Goal: Task Accomplishment & Management: Complete application form

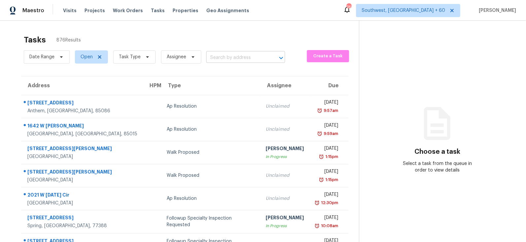
click at [227, 62] on input "text" at bounding box center [236, 58] width 60 height 10
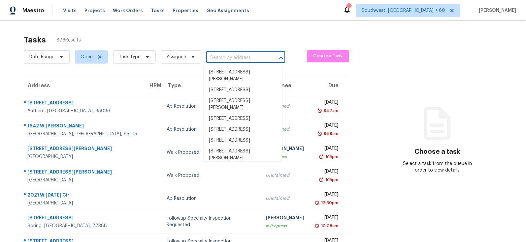
paste input "[STREET_ADDRESS][PERSON_NAME]"
type input "[STREET_ADDRESS][PERSON_NAME]"
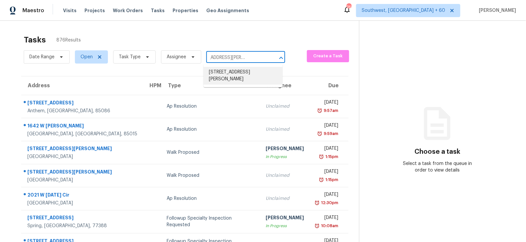
click at [236, 76] on li "[STREET_ADDRESS][PERSON_NAME]" at bounding box center [242, 76] width 79 height 18
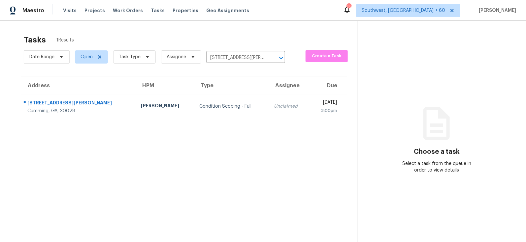
click at [274, 105] on div "Unclaimed" at bounding box center [289, 106] width 30 height 7
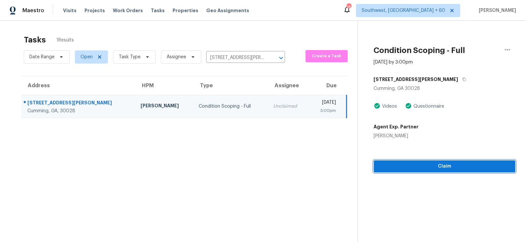
click at [462, 168] on span "Claim" at bounding box center [444, 167] width 131 height 8
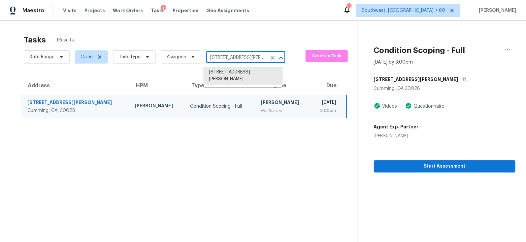
click at [217, 56] on input "[STREET_ADDRESS][PERSON_NAME]" at bounding box center [236, 58] width 60 height 10
paste input "[STREET_ADDRESS]"
type input "[STREET_ADDRESS]"
click at [243, 77] on li "[STREET_ADDRESS]" at bounding box center [242, 72] width 79 height 11
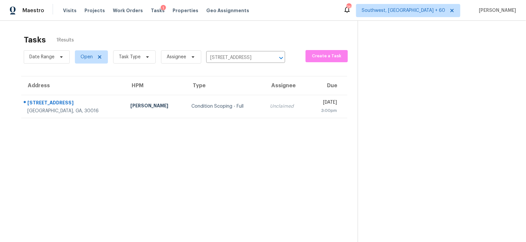
click at [225, 109] on td "Condition Scoping - Full" at bounding box center [225, 106] width 78 height 23
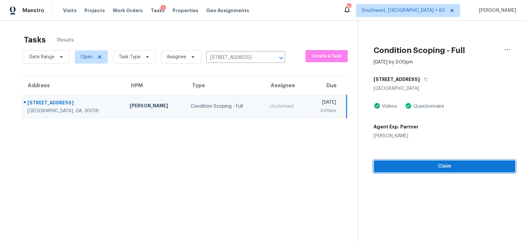
click at [453, 168] on span "Claim" at bounding box center [444, 167] width 131 height 8
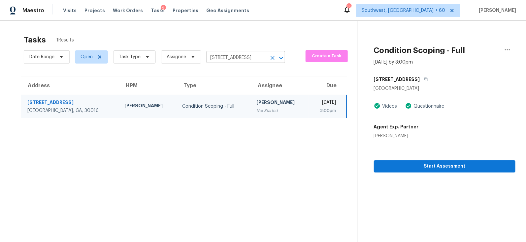
click at [251, 58] on input "[STREET_ADDRESS]" at bounding box center [236, 58] width 60 height 10
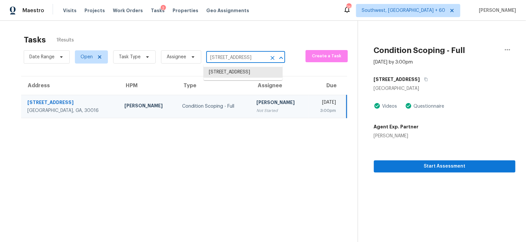
paste input "[STREET_ADDRESS][PERSON_NAME]"
type input "[STREET_ADDRESS][PERSON_NAME]"
click at [241, 78] on li "[STREET_ADDRESS]" at bounding box center [242, 72] width 79 height 11
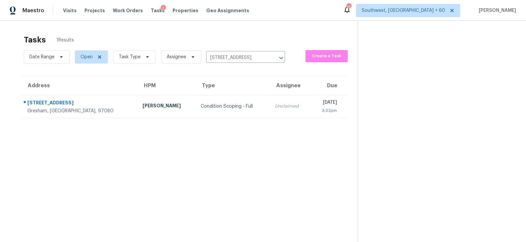
click at [270, 109] on td "Unclaimed" at bounding box center [290, 106] width 41 height 23
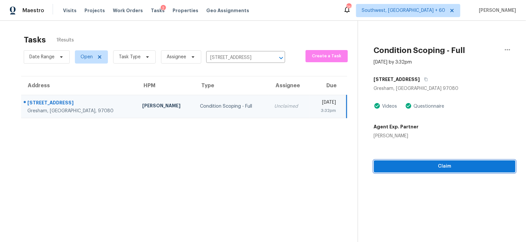
click at [442, 168] on span "Claim" at bounding box center [444, 167] width 131 height 8
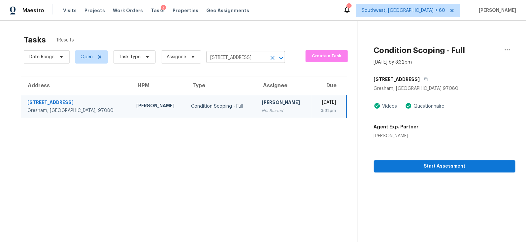
click at [252, 58] on input "[STREET_ADDRESS]" at bounding box center [236, 58] width 60 height 10
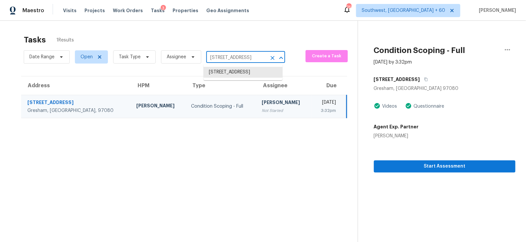
paste input "[STREET_ADDRESS]"
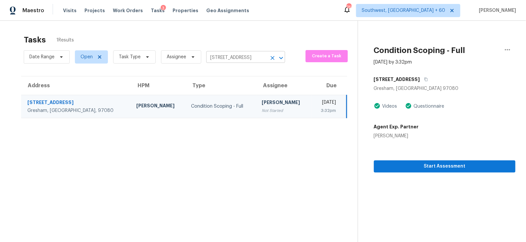
click at [240, 60] on input "[STREET_ADDRESS]" at bounding box center [236, 58] width 60 height 10
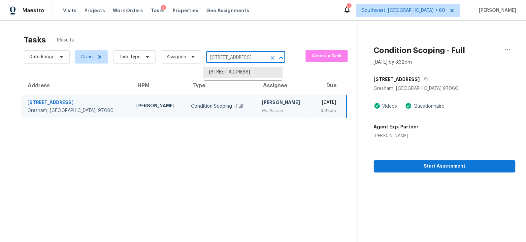
paste input "[STREET_ADDRESS]"
type input "1645 W [GEOGRAPHIC_DATA]"
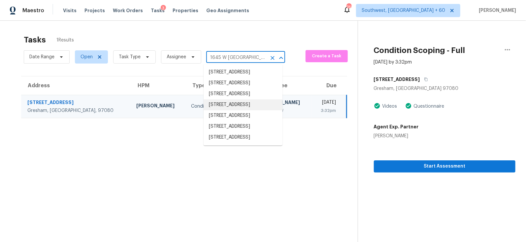
scroll to position [33, 0]
click at [241, 143] on li "[STREET_ADDRESS]" at bounding box center [242, 137] width 79 height 11
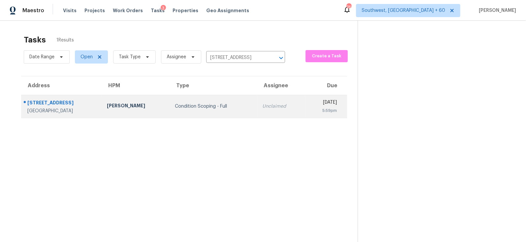
click at [257, 111] on td "Unclaimed" at bounding box center [281, 106] width 48 height 23
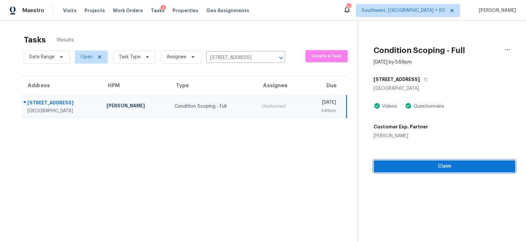
click at [448, 162] on button "Claim" at bounding box center [444, 167] width 141 height 12
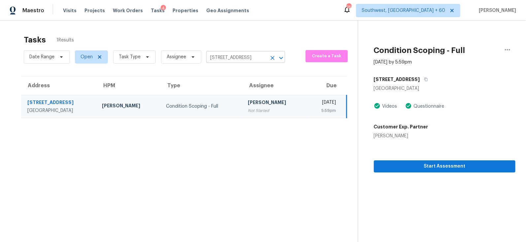
click at [240, 56] on input "[STREET_ADDRESS]" at bounding box center [236, 58] width 60 height 10
paste input "[STREET_ADDRESS][PERSON_NAME]"
type input "[STREET_ADDRESS][PERSON_NAME]"
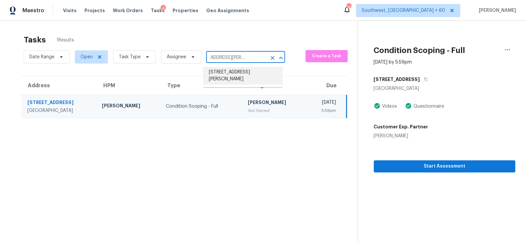
click at [239, 75] on li "[STREET_ADDRESS][PERSON_NAME]" at bounding box center [242, 76] width 79 height 18
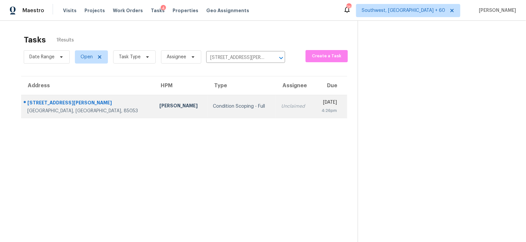
click at [281, 104] on div "Unclaimed" at bounding box center [294, 106] width 27 height 7
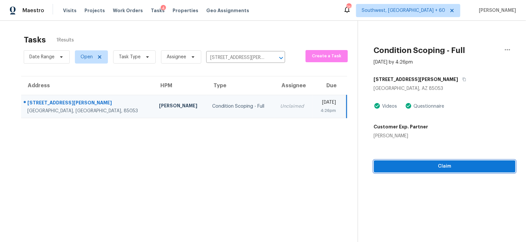
click at [440, 167] on span "Claim" at bounding box center [444, 167] width 131 height 8
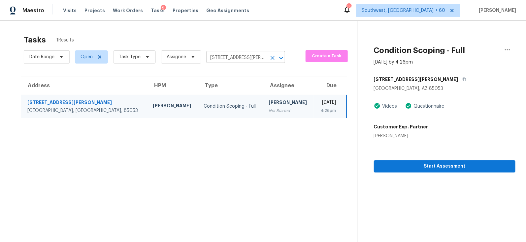
click at [243, 60] on input "[STREET_ADDRESS][PERSON_NAME]" at bounding box center [236, 58] width 60 height 10
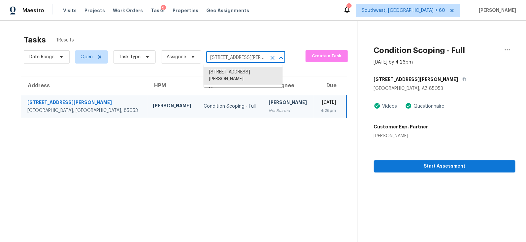
paste input "[STREET_ADDRESS]"
type input "[STREET_ADDRESS]"
click at [246, 78] on li "[STREET_ADDRESS]" at bounding box center [242, 72] width 79 height 11
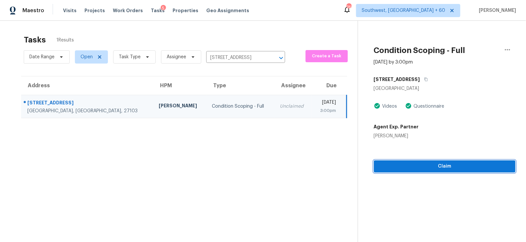
click at [430, 170] on span "Claim" at bounding box center [444, 167] width 131 height 8
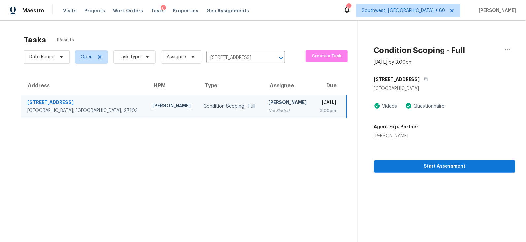
click at [245, 64] on div "Date Range Open Task Type Assignee [STREET_ADDRESS] ​" at bounding box center [154, 56] width 261 height 17
click at [247, 59] on input "[STREET_ADDRESS]" at bounding box center [236, 58] width 60 height 10
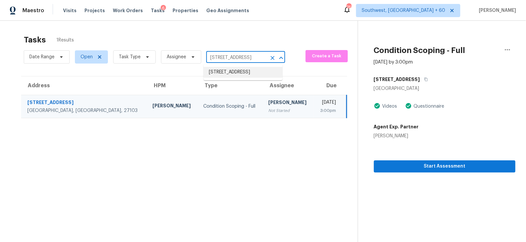
click at [251, 58] on input "[STREET_ADDRESS]" at bounding box center [236, 58] width 60 height 10
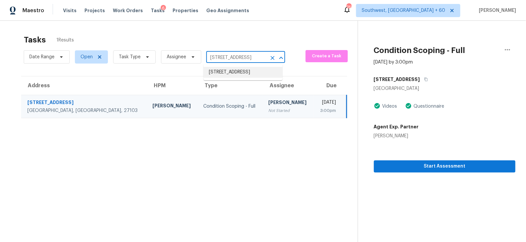
scroll to position [0, 41]
click at [248, 72] on li "[STREET_ADDRESS]" at bounding box center [242, 72] width 79 height 11
click at [228, 54] on input "[STREET_ADDRESS]" at bounding box center [236, 58] width 60 height 10
paste input "[STREET_ADDRESS][PERSON_NAME]"
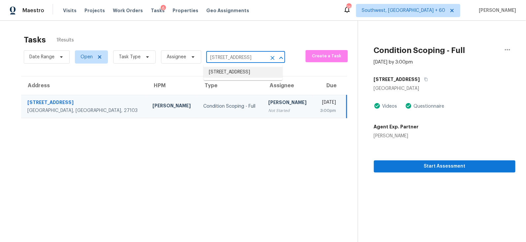
type input "[STREET_ADDRESS][PERSON_NAME]"
click at [233, 74] on li "[STREET_ADDRESS][PERSON_NAME]" at bounding box center [242, 76] width 79 height 18
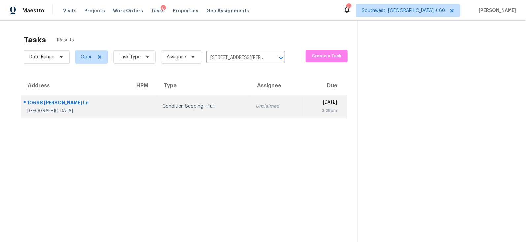
click at [256, 106] on div "Unclaimed" at bounding box center [276, 106] width 41 height 7
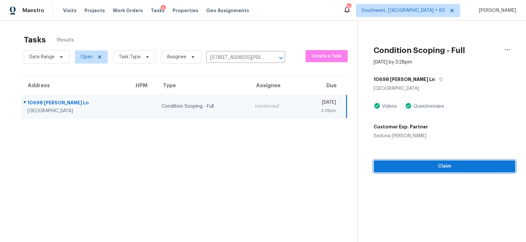
click at [446, 166] on span "Claim" at bounding box center [444, 167] width 131 height 8
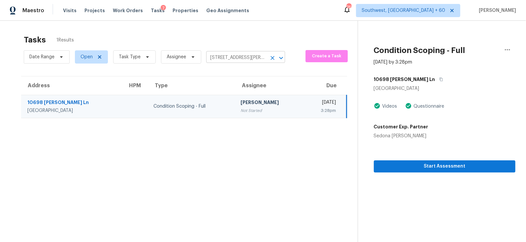
click at [227, 63] on body "Maestro Visits Projects Work Orders Tasks 7 Properties Geo Assignments [GEOGRAP…" at bounding box center [263, 121] width 526 height 242
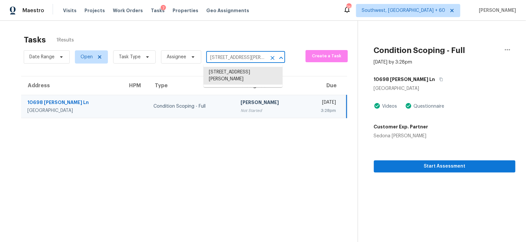
click at [229, 58] on input "[STREET_ADDRESS][PERSON_NAME]" at bounding box center [236, 58] width 60 height 10
paste input "[STREET_ADDRESS]"
type input "[STREET_ADDRESS]"
click at [232, 77] on li "[STREET_ADDRESS]" at bounding box center [242, 72] width 79 height 11
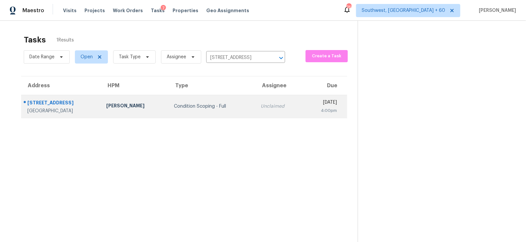
click at [222, 108] on div "Condition Scoping - Full" at bounding box center [212, 106] width 76 height 7
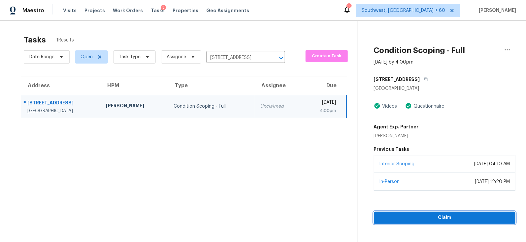
click at [442, 213] on button "Claim" at bounding box center [444, 218] width 141 height 12
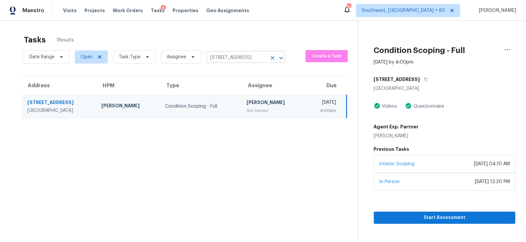
click at [244, 53] on input "[STREET_ADDRESS]" at bounding box center [236, 58] width 60 height 10
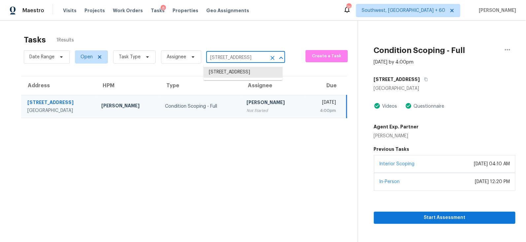
paste input "[STREET_ADDRESS]"
type input "[STREET_ADDRESS]"
click at [241, 76] on li "[STREET_ADDRESS]" at bounding box center [242, 72] width 79 height 11
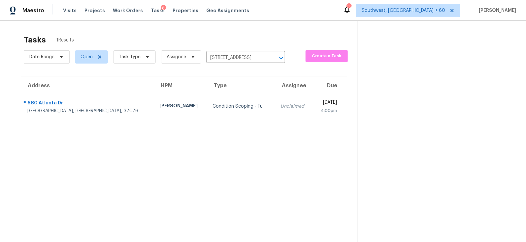
click at [275, 114] on td "Unclaimed" at bounding box center [293, 106] width 37 height 23
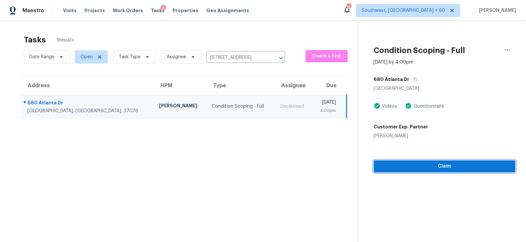
click at [438, 168] on span "Claim" at bounding box center [444, 167] width 131 height 8
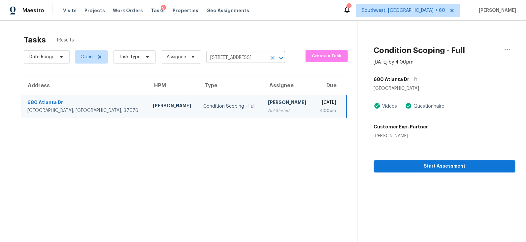
click at [228, 59] on input "[STREET_ADDRESS]" at bounding box center [236, 58] width 60 height 10
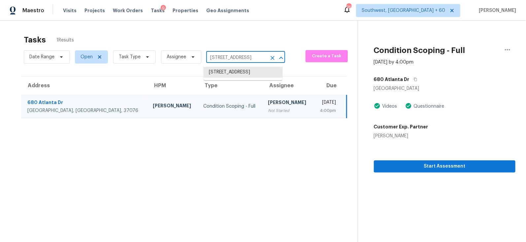
paste input "[STREET_ADDRESS][PERSON_NAME]"
type input "[STREET_ADDRESS][PERSON_NAME]"
click at [244, 84] on li "[STREET_ADDRESS][PERSON_NAME]" at bounding box center [242, 76] width 79 height 18
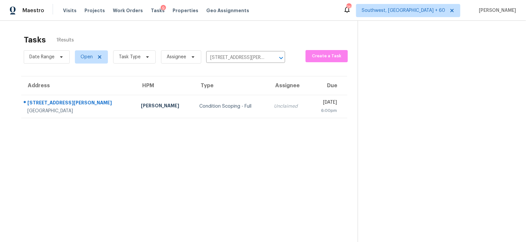
click at [268, 112] on td "Unclaimed" at bounding box center [288, 106] width 41 height 23
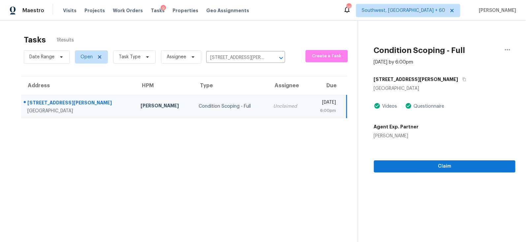
click at [268, 105] on td "Unclaimed" at bounding box center [288, 106] width 41 height 23
click at [441, 166] on span "Claim" at bounding box center [444, 167] width 131 height 8
click at [217, 53] on input "[STREET_ADDRESS][PERSON_NAME]" at bounding box center [236, 58] width 60 height 10
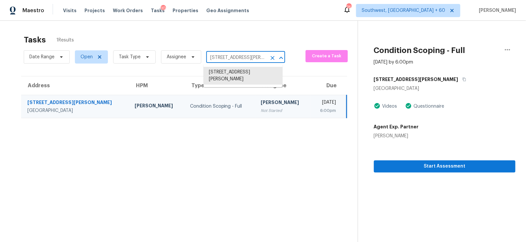
paste input "[STREET_ADDRESS]"
type input "1645 W [GEOGRAPHIC_DATA]"
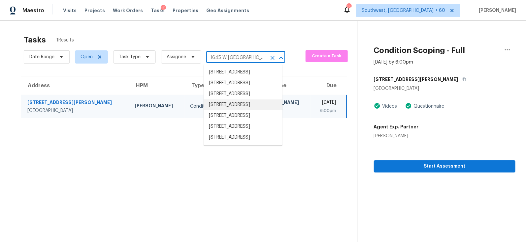
scroll to position [33, 0]
click at [248, 143] on li "[STREET_ADDRESS]" at bounding box center [242, 137] width 79 height 11
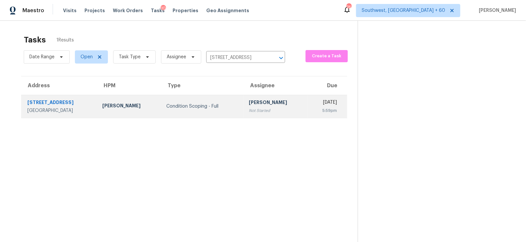
click at [232, 110] on td "Condition Scoping - Full" at bounding box center [202, 106] width 82 height 23
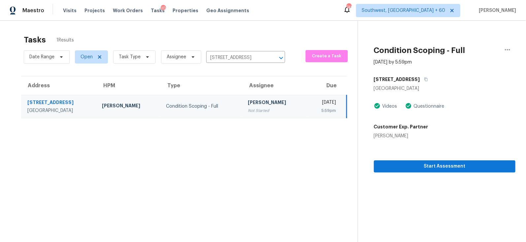
click at [248, 110] on div "Not Started" at bounding box center [274, 111] width 53 height 7
click at [437, 162] on button "Start Assessment" at bounding box center [444, 167] width 141 height 12
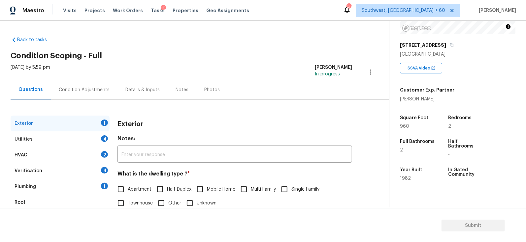
scroll to position [75, 0]
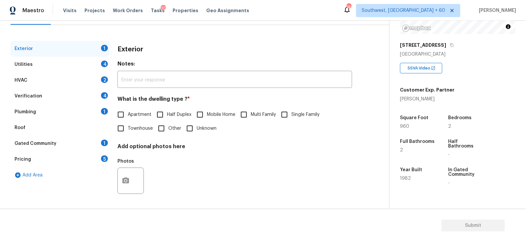
click at [140, 131] on span "Townhouse" at bounding box center [140, 128] width 25 height 7
click at [128, 131] on input "Townhouse" at bounding box center [121, 129] width 14 height 14
checkbox input "true"
click at [128, 116] on span "Apartment" at bounding box center [140, 115] width 24 height 7
click at [128, 116] on input "Apartment" at bounding box center [121, 116] width 14 height 14
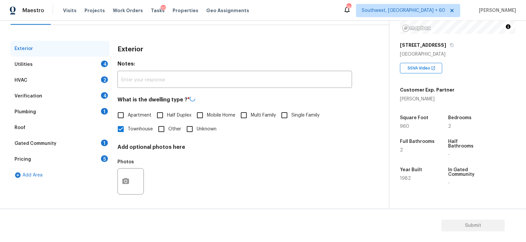
checkbox input "true"
checkbox input "false"
click at [95, 63] on div "Utilities 4" at bounding box center [60, 65] width 99 height 16
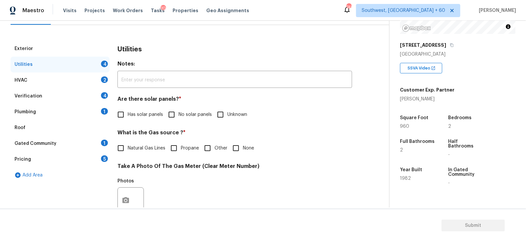
click at [195, 123] on div "Utilities Notes: ​ Are there solar panels? * Has solar panels No solar panels U…" at bounding box center [234, 213] width 234 height 344
click at [182, 117] on span "No solar panels" at bounding box center [194, 114] width 33 height 7
click at [178, 117] on input "No solar panels" at bounding box center [172, 115] width 14 height 14
checkbox input "true"
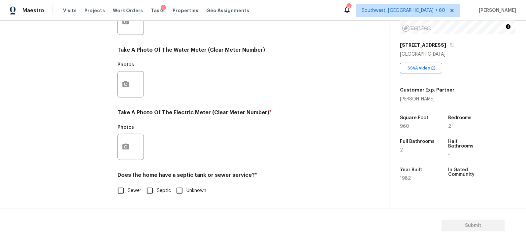
click at [137, 190] on span "Sewer" at bounding box center [135, 191] width 14 height 7
click at [128, 190] on input "Sewer" at bounding box center [121, 191] width 14 height 14
checkbox input "true"
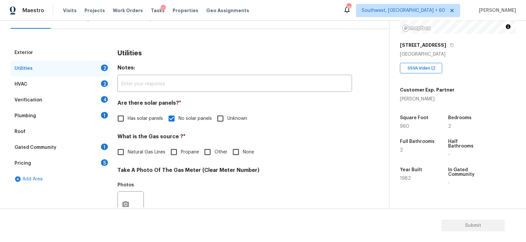
scroll to position [11, 0]
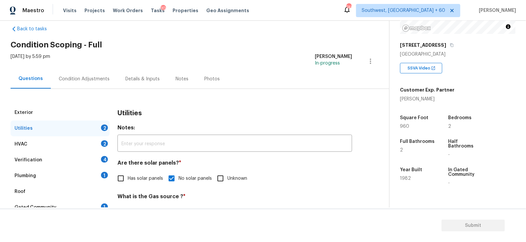
click at [82, 146] on div "HVAC 2" at bounding box center [60, 145] width 99 height 16
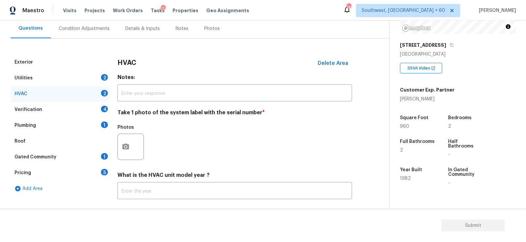
scroll to position [97, 0]
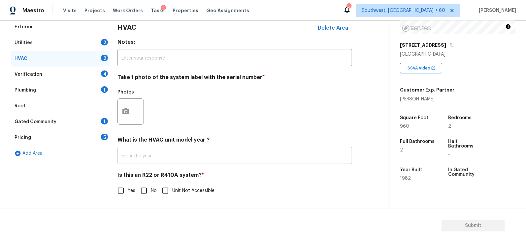
click at [166, 162] on input "text" at bounding box center [234, 157] width 234 height 16
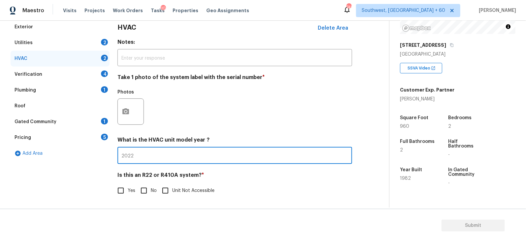
type input "2022"
click at [147, 186] on input "No" at bounding box center [144, 191] width 14 height 14
checkbox input "true"
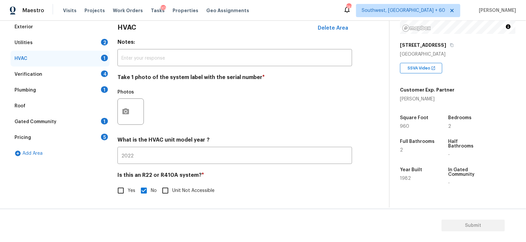
click at [98, 70] on div "Verification 4" at bounding box center [60, 75] width 99 height 16
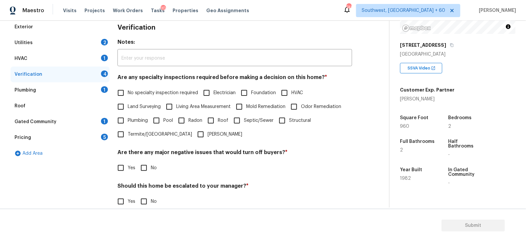
click at [156, 85] on div "Are any specialty inspections required before making a decision on this home? *…" at bounding box center [234, 107] width 234 height 67
click at [154, 93] on span "No specialty inspection required" at bounding box center [163, 93] width 70 height 7
click at [128, 93] on input "No specialty inspection required" at bounding box center [121, 93] width 14 height 14
checkbox input "true"
click at [146, 167] on input "No" at bounding box center [144, 169] width 14 height 14
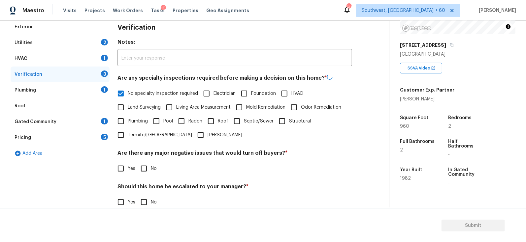
checkbox input "true"
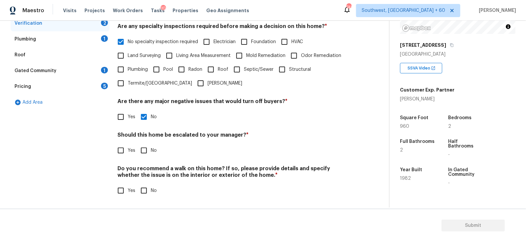
scroll to position [147, 0]
click at [150, 160] on div "Verification Notes: ​ Are any specialty inspections required before making a de…" at bounding box center [234, 87] width 234 height 238
click at [145, 186] on input "No" at bounding box center [144, 191] width 14 height 14
checkbox input "true"
click at [146, 151] on input "No" at bounding box center [144, 151] width 14 height 14
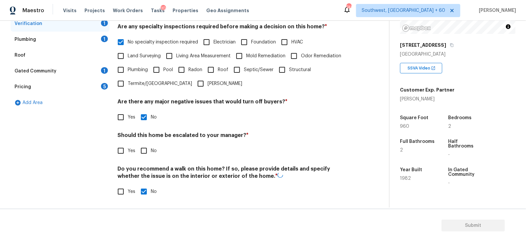
checkbox input "true"
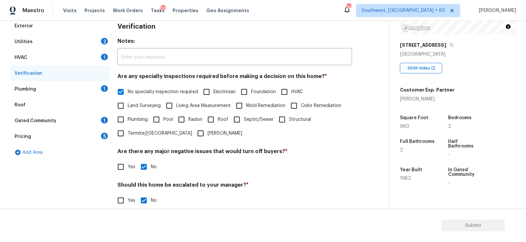
click at [99, 93] on div "Plumbing 1" at bounding box center [60, 89] width 99 height 16
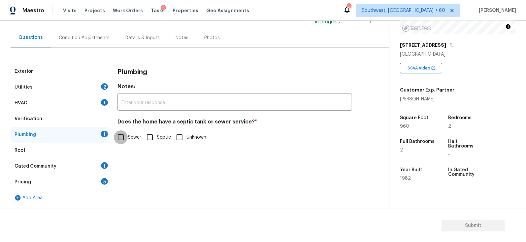
click at [127, 134] on input "Sewer" at bounding box center [121, 138] width 14 height 14
checkbox input "true"
click at [92, 168] on div "Gated Community 1" at bounding box center [60, 167] width 99 height 16
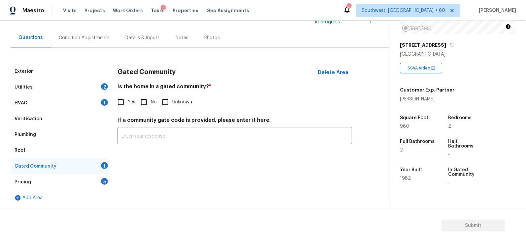
click at [135, 99] on span "Yes" at bounding box center [132, 102] width 8 height 7
click at [128, 99] on input "Yes" at bounding box center [121, 102] width 14 height 14
checkbox input "true"
click at [147, 104] on input "No" at bounding box center [144, 103] width 14 height 14
checkbox input "true"
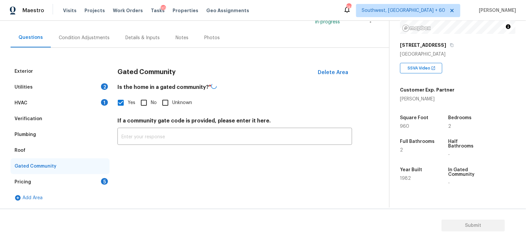
checkbox input "false"
click at [85, 188] on div "Pricing 5" at bounding box center [60, 182] width 99 height 16
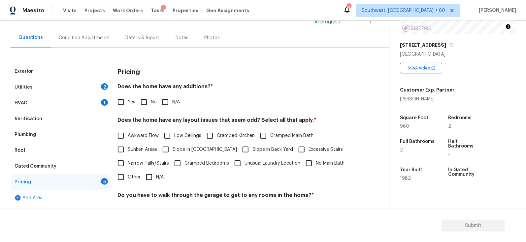
click at [151, 105] on span "No" at bounding box center [154, 102] width 6 height 7
click at [150, 105] on input "No" at bounding box center [144, 102] width 14 height 14
checkbox input "true"
click at [149, 178] on input "N/A" at bounding box center [149, 178] width 14 height 14
checkbox input "true"
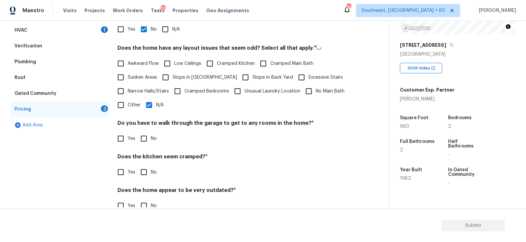
scroll to position [139, 0]
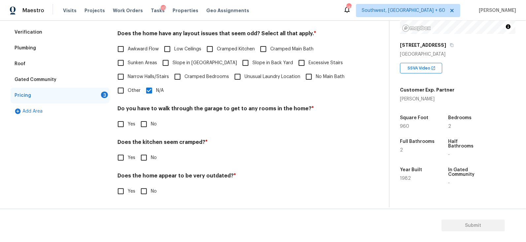
click at [147, 125] on input "No" at bounding box center [144, 124] width 14 height 14
checkbox input "true"
click at [146, 150] on div "Does the kitchen seem cramped? * Yes No" at bounding box center [234, 153] width 234 height 26
click at [146, 158] on input "No" at bounding box center [144, 158] width 14 height 14
checkbox input "true"
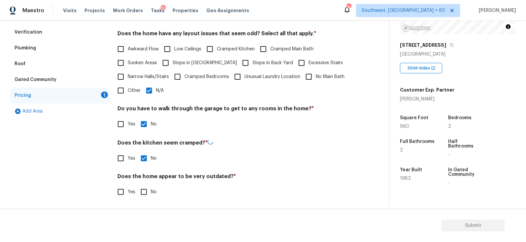
click at [147, 187] on input "No" at bounding box center [144, 192] width 14 height 14
checkbox input "true"
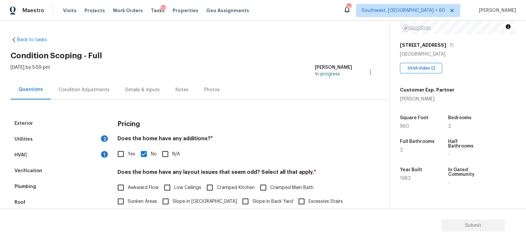
click at [97, 82] on div "Condition Adjustments" at bounding box center [84, 89] width 67 height 19
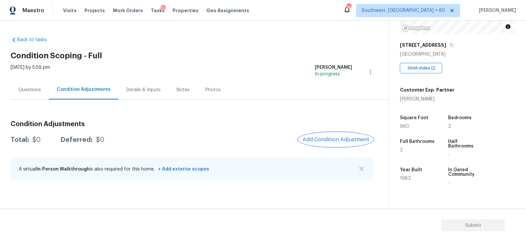
click at [338, 135] on button "Add Condition Adjustment" at bounding box center [335, 140] width 75 height 14
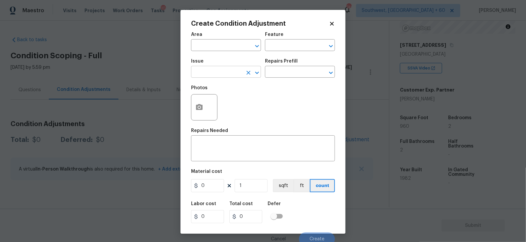
click at [219, 74] on input "text" at bounding box center [216, 73] width 51 height 10
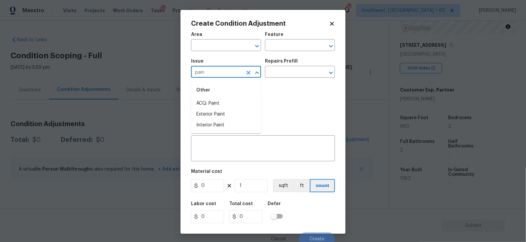
click at [219, 98] on div "Other" at bounding box center [226, 90] width 70 height 16
click at [220, 102] on li "ACQ: Paint" at bounding box center [226, 103] width 70 height 11
type input "ACQ: Paint"
click at [284, 77] on input "text" at bounding box center [290, 73] width 51 height 10
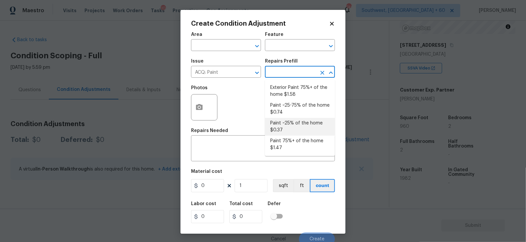
click at [289, 124] on li "Paint ~25% of the home $0.37" at bounding box center [300, 127] width 70 height 18
type input "Acquisition"
type textarea "Acquisition Scope: ~25% of the home needs interior paint"
type input "0.37"
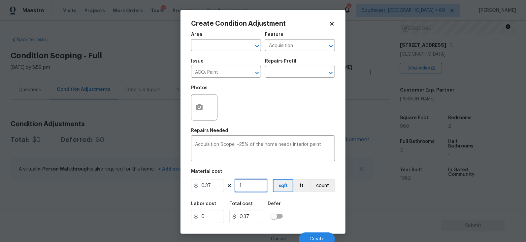
click at [253, 183] on input "1" at bounding box center [250, 185] width 33 height 13
type input "0"
type input "9"
type input "3.33"
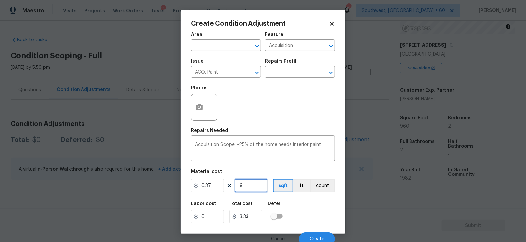
type input "96"
type input "35.52"
type input "960"
type input "355.2"
type input "960"
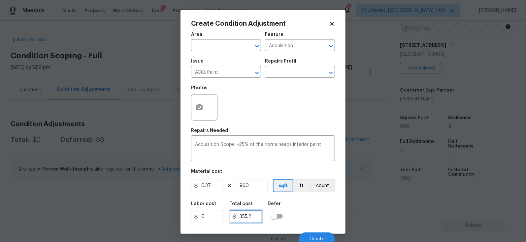
click at [254, 213] on input "355.2" at bounding box center [245, 216] width 33 height 13
click at [315, 236] on button "Create" at bounding box center [317, 239] width 36 height 13
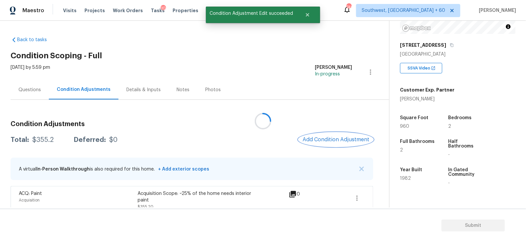
click at [334, 136] on button "Add Condition Adjustment" at bounding box center [335, 140] width 75 height 14
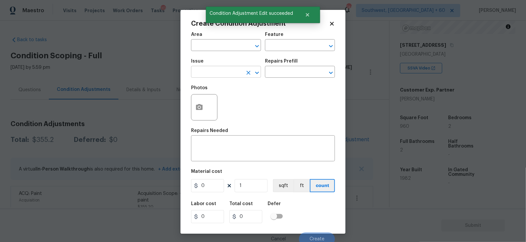
click at [217, 69] on input "text" at bounding box center [216, 73] width 51 height 10
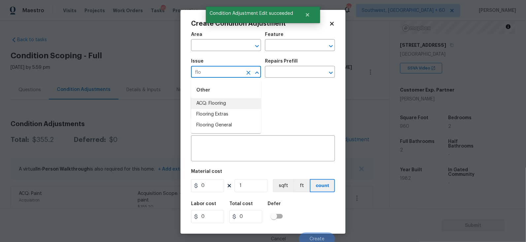
click at [227, 102] on li "ACQ: Flooring" at bounding box center [226, 103] width 70 height 11
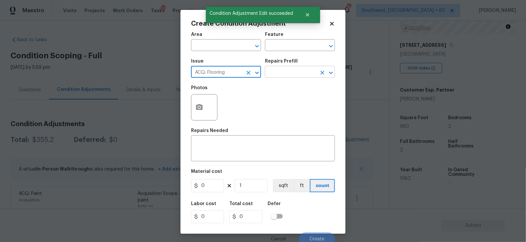
type input "ACQ: Flooring"
click at [291, 72] on input "text" at bounding box center [290, 73] width 51 height 10
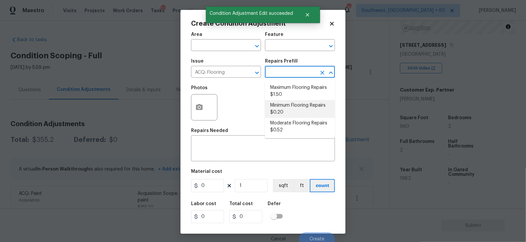
click at [290, 112] on li "Minimum Flooring Repairs $0.20" at bounding box center [300, 109] width 70 height 18
type input "Acquisition"
type textarea "Acquisition Scope: Minimum flooring repairs"
type input "0.2"
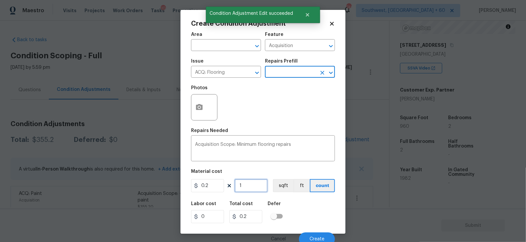
click at [254, 185] on input "1" at bounding box center [250, 185] width 33 height 13
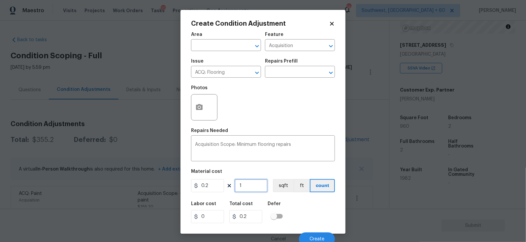
type input "0"
type input "9"
type input "1.8"
type input "96"
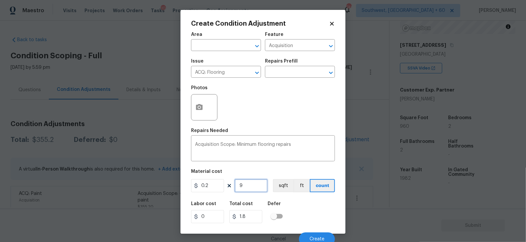
type input "19.2"
type input "960"
type input "192"
type input "960"
click at [260, 216] on input "192" at bounding box center [245, 216] width 33 height 13
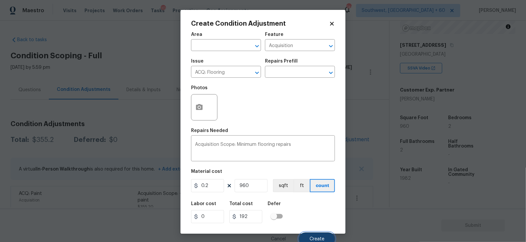
click at [319, 238] on span "Create" at bounding box center [316, 239] width 15 height 5
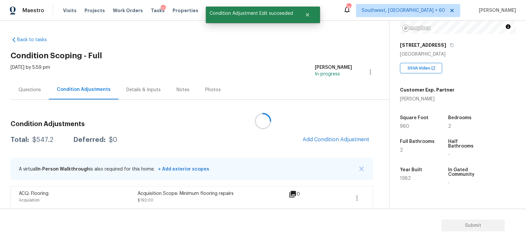
click at [323, 143] on div at bounding box center [263, 121] width 526 height 242
click at [324, 138] on span "Add Condition Adjustment" at bounding box center [335, 140] width 67 height 6
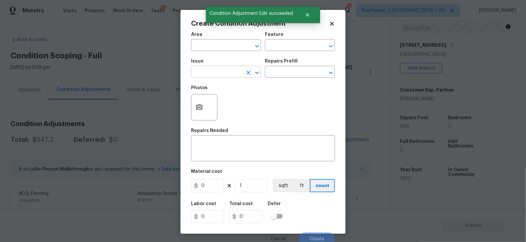
click at [211, 75] on input "text" at bounding box center [216, 73] width 51 height 10
type input "p"
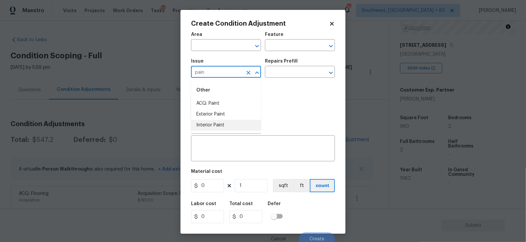
click at [219, 122] on li "Interior Paint" at bounding box center [226, 125] width 70 height 11
type input "Interior Paint"
click at [283, 66] on div "Repairs Prefill" at bounding box center [300, 63] width 70 height 9
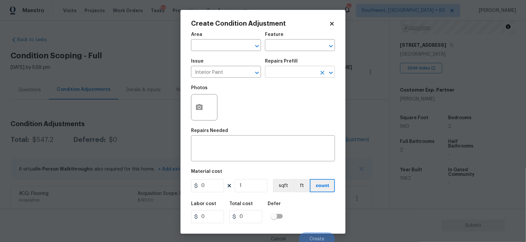
click at [285, 72] on input "text" at bounding box center [290, 73] width 51 height 10
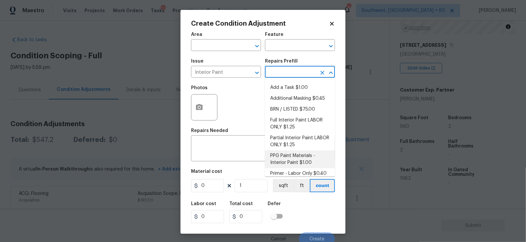
scroll to position [5, 0]
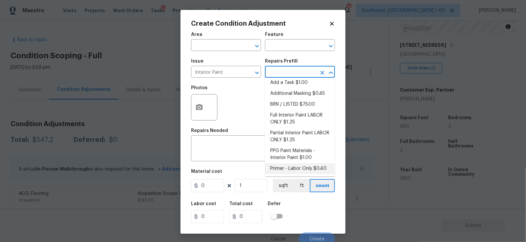
click at [294, 169] on li "Primer - Labor Only $0.40" at bounding box center [300, 169] width 70 height 11
type input "Overall Paint"
type textarea "Interior primer - PRIMER PROVIDED BY OPENDOOR - All nails, screws, drywall anch…"
type input "0.4"
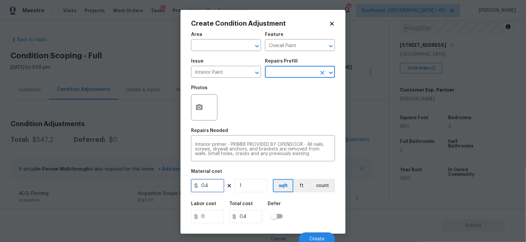
click at [215, 186] on input "0.4" at bounding box center [207, 185] width 33 height 13
type input "200"
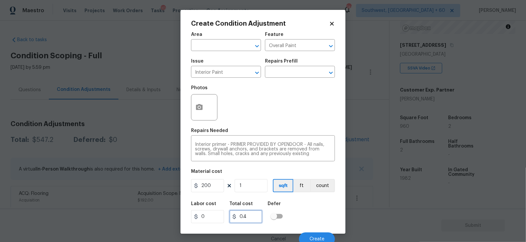
click at [260, 215] on input "0.4" at bounding box center [245, 216] width 33 height 13
type input "200"
click at [203, 109] on icon "button" at bounding box center [199, 108] width 8 height 8
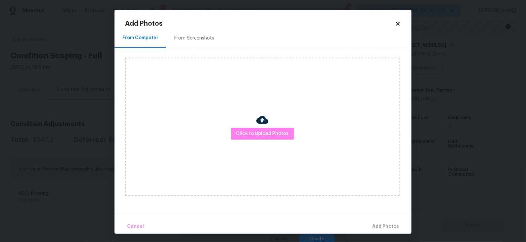
click at [202, 37] on div "From Screenshots" at bounding box center [194, 38] width 40 height 7
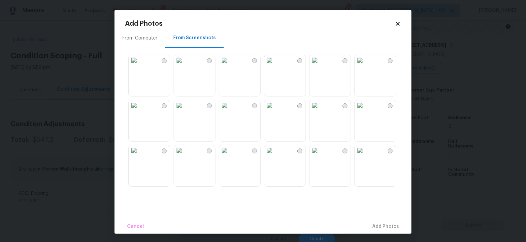
click at [230, 66] on img at bounding box center [224, 60] width 11 height 11
click at [184, 66] on img at bounding box center [179, 60] width 11 height 11
click at [230, 66] on img at bounding box center [224, 60] width 11 height 11
click at [378, 225] on span "Add 1 Photo(s)" at bounding box center [382, 227] width 33 height 8
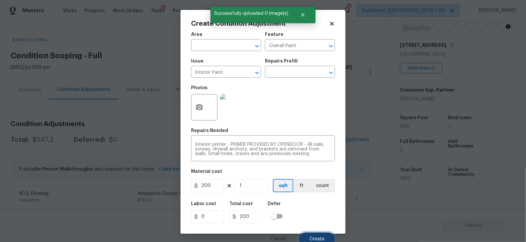
click at [322, 234] on button "Create" at bounding box center [317, 239] width 36 height 13
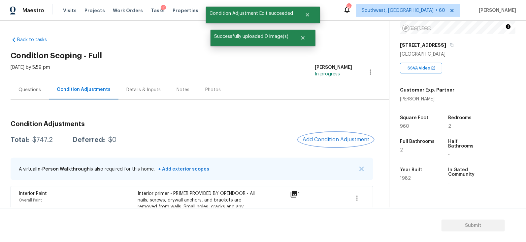
click at [335, 139] on span "Add Condition Adjustment" at bounding box center [335, 140] width 67 height 6
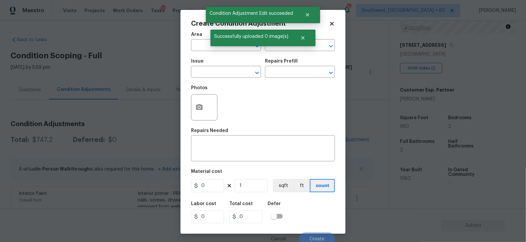
click at [152, 104] on body "Maestro Visits Projects Work Orders Tasks 10 Properties Geo Assignments 746 Sou…" at bounding box center [263, 121] width 526 height 242
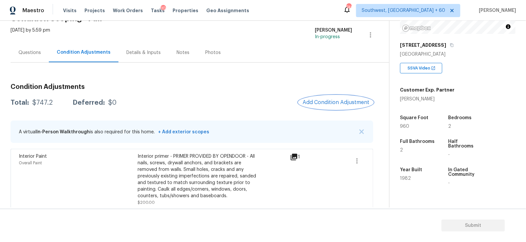
scroll to position [43, 0]
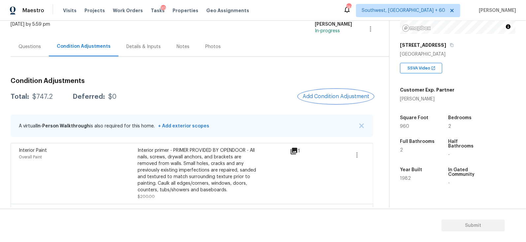
click at [323, 102] on button "Add Condition Adjustment" at bounding box center [335, 97] width 75 height 14
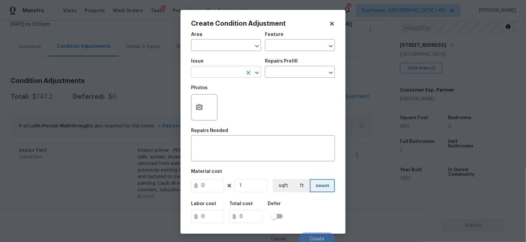
click at [210, 72] on input "text" at bounding box center [216, 73] width 51 height 10
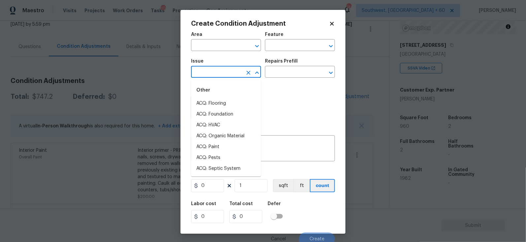
type input "c"
click at [143, 72] on body "Maestro Visits Projects Work Orders Tasks 10 Properties Geo Assignments 746 Sou…" at bounding box center [263, 121] width 526 height 242
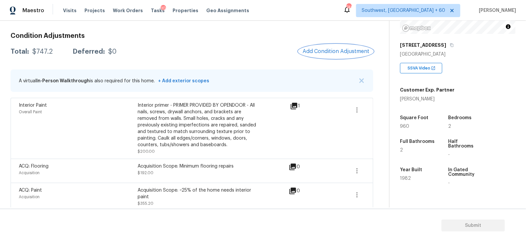
scroll to position [93, 0]
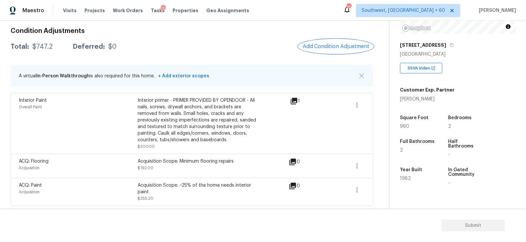
click at [328, 50] on button "Add Condition Adjustment" at bounding box center [335, 47] width 75 height 14
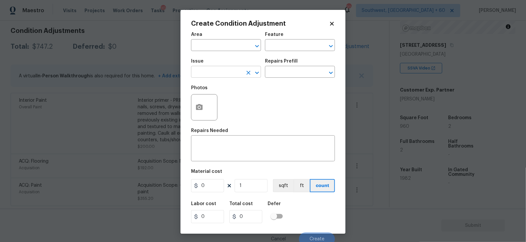
click at [218, 74] on input "text" at bounding box center [216, 73] width 51 height 10
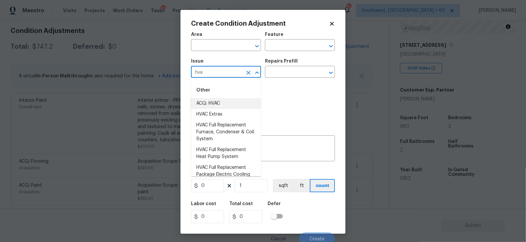
click at [218, 103] on li "ACQ: HVAC" at bounding box center [226, 103] width 70 height 11
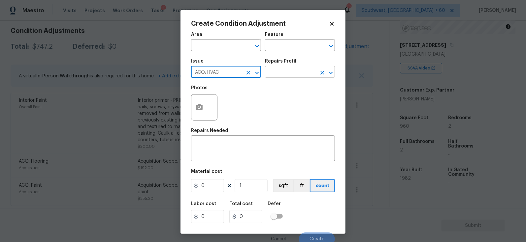
type input "ACQ: HVAC"
click at [287, 73] on input "text" at bounding box center [290, 73] width 51 height 10
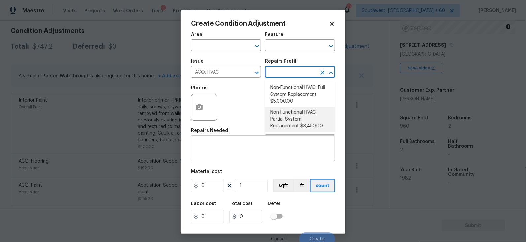
click at [226, 149] on textarea at bounding box center [263, 149] width 136 height 14
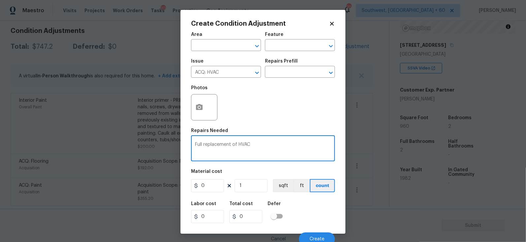
type textarea "Full replacement of HVAC"
click at [213, 185] on input "0" at bounding box center [207, 185] width 33 height 13
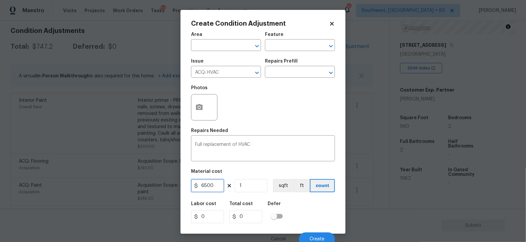
type input "6500"
click at [246, 217] on input "0" at bounding box center [245, 216] width 33 height 13
type input "6500"
click at [313, 234] on button "Create" at bounding box center [317, 239] width 36 height 13
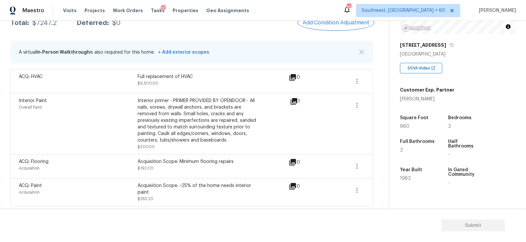
scroll to position [71, 0]
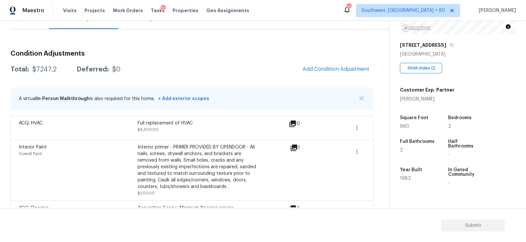
click at [49, 65] on div "Total: $7247.2 Deferred: $0 Add Condition Adjustment" at bounding box center [192, 69] width 362 height 15
copy div "$7247.2"
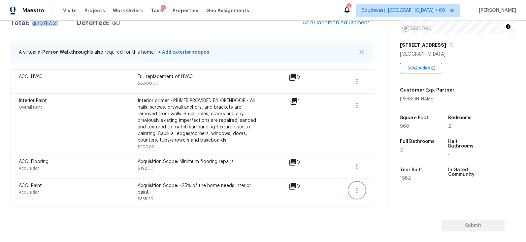
click at [358, 189] on icon "button" at bounding box center [357, 191] width 8 height 8
click at [385, 188] on div "Edit" at bounding box center [394, 188] width 51 height 7
click at [357, 167] on icon "button" at bounding box center [357, 167] width 8 height 8
click at [387, 163] on div "Edit" at bounding box center [394, 164] width 51 height 7
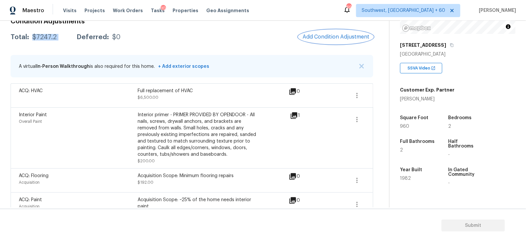
click at [342, 32] on button "Add Condition Adjustment" at bounding box center [335, 37] width 75 height 14
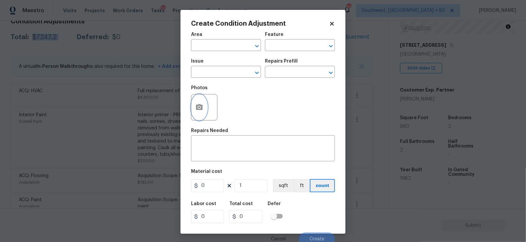
click at [204, 110] on button "button" at bounding box center [199, 108] width 16 height 26
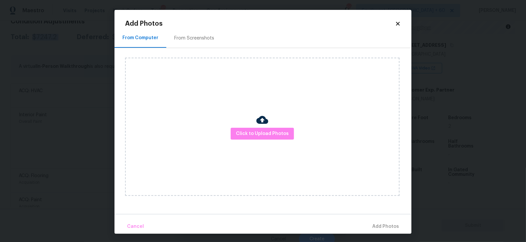
click at [266, 144] on div "Click to Upload Photos" at bounding box center [262, 127] width 274 height 139
click at [265, 136] on span "Click to Upload Photos" at bounding box center [262, 134] width 53 height 8
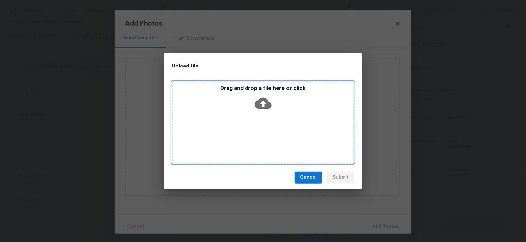
click at [265, 119] on div "Drag and drop a file here or click" at bounding box center [263, 122] width 182 height 82
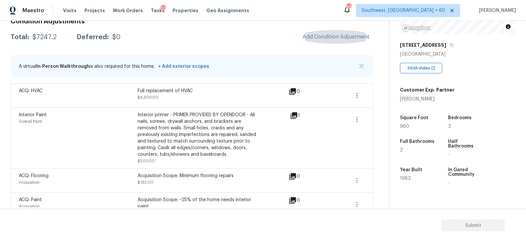
click at [155, 46] on div "Condition Adjustments Total: $7247.2 Deferred: $0 Add Condition Adjustment A vi…" at bounding box center [192, 117] width 362 height 208
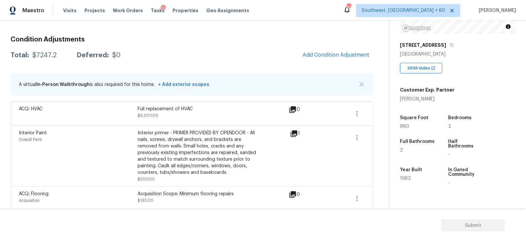
scroll to position [84, 0]
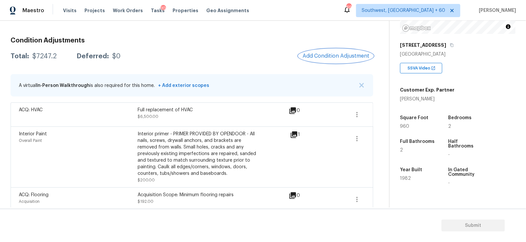
click at [320, 50] on button "Add Condition Adjustment" at bounding box center [335, 56] width 75 height 14
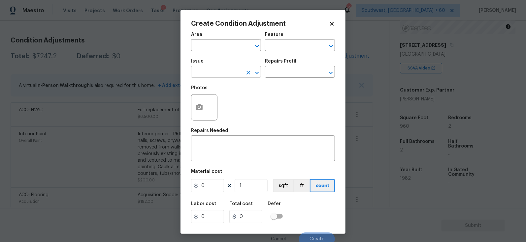
click at [214, 74] on input "text" at bounding box center [216, 73] width 51 height 10
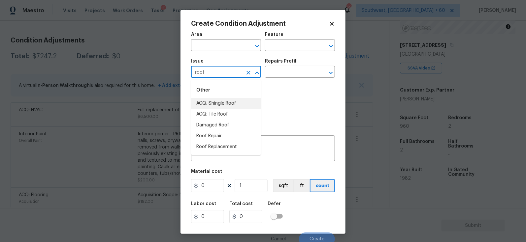
click at [218, 102] on li "ACQ: Shingle Roof" at bounding box center [226, 103] width 70 height 11
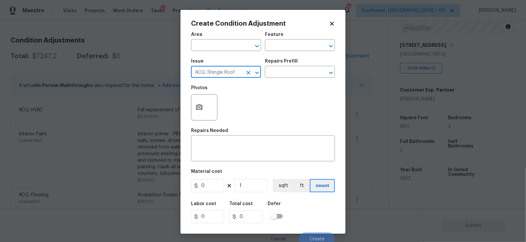
type input "ACQ: Shingle Roof"
click at [206, 194] on figure "Material cost 0 1 sqft ft count" at bounding box center [263, 182] width 144 height 24
click at [270, 183] on div "0 1 sqft ft count" at bounding box center [263, 185] width 144 height 13
click at [259, 157] on div "x ​" at bounding box center [263, 149] width 144 height 24
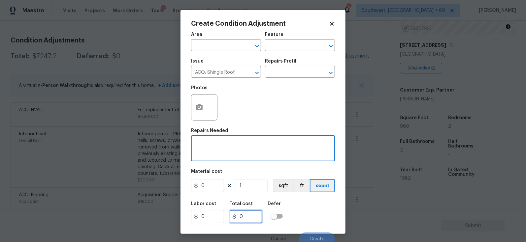
click at [244, 221] on input "0" at bounding box center [245, 216] width 33 height 13
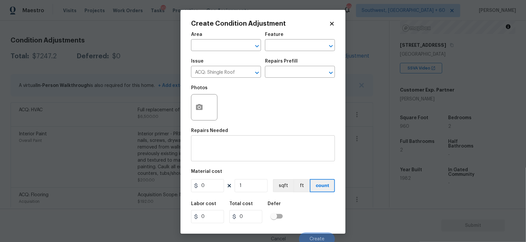
click at [223, 151] on textarea at bounding box center [263, 149] width 136 height 14
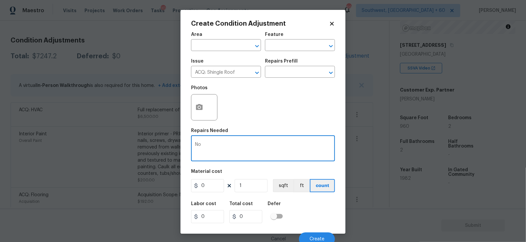
type textarea "N"
type textarea "No visibility on roof"
click at [250, 224] on input "0" at bounding box center [245, 216] width 33 height 13
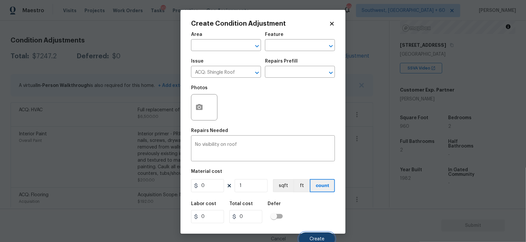
click at [322, 237] on span "Create" at bounding box center [316, 239] width 15 height 5
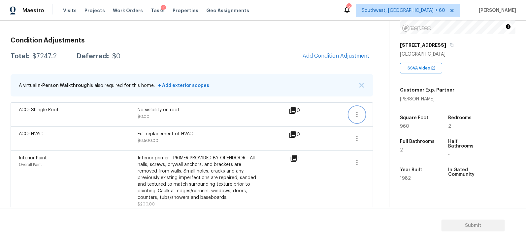
click at [357, 113] on icon "button" at bounding box center [357, 115] width 8 height 8
click at [375, 112] on div "Edit" at bounding box center [394, 113] width 51 height 7
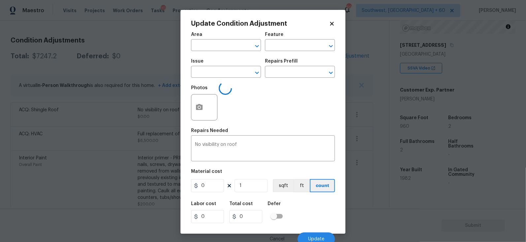
type input "ACQ: Shingle Roof"
click at [230, 142] on div "No visibility on roof x ​" at bounding box center [263, 149] width 144 height 24
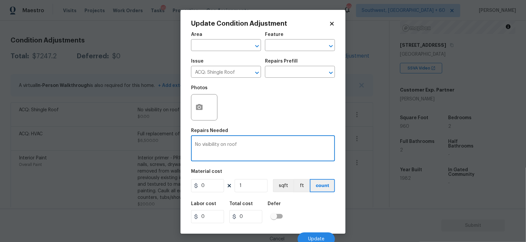
click at [230, 142] on div "No visibility on roof x ​" at bounding box center [263, 149] width 144 height 24
click at [214, 149] on textarea "No visibility on roof" at bounding box center [263, 149] width 136 height 14
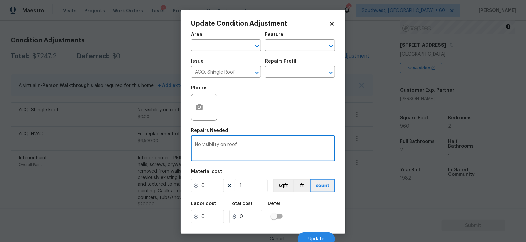
click at [214, 149] on textarea "No visibility on roof" at bounding box center [263, 149] width 136 height 14
type textarea "Disregard line item"
click at [251, 215] on input "0" at bounding box center [245, 216] width 33 height 13
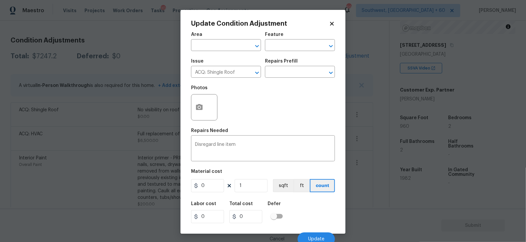
click at [312, 230] on div "Cancel Update" at bounding box center [263, 237] width 144 height 18
click at [314, 239] on span "Update" at bounding box center [316, 239] width 16 height 5
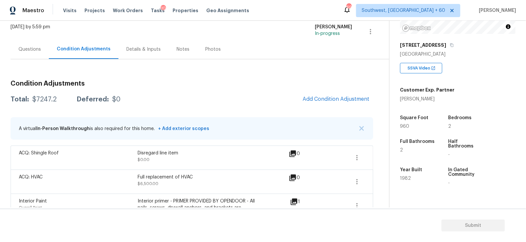
scroll to position [36, 0]
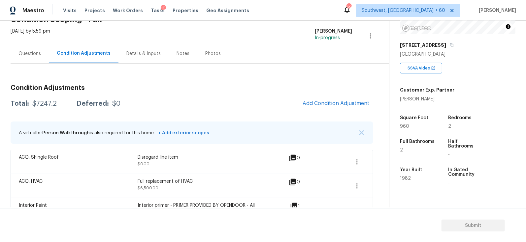
click at [29, 45] on div "Questions" at bounding box center [30, 53] width 38 height 19
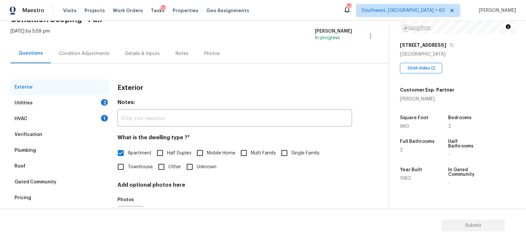
click at [43, 121] on div "HVAC 1" at bounding box center [60, 119] width 99 height 16
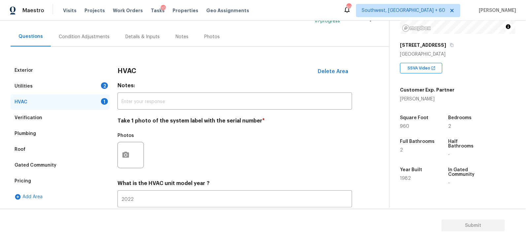
scroll to position [70, 0]
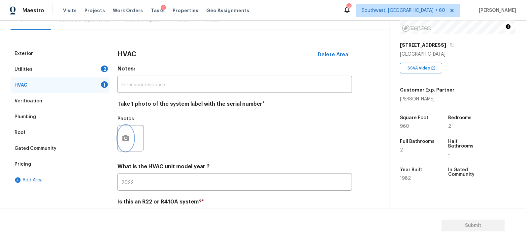
click at [126, 142] on icon "button" at bounding box center [126, 139] width 8 height 8
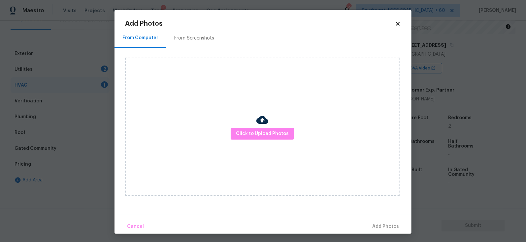
click at [270, 126] on div "Click to Upload Photos" at bounding box center [262, 127] width 274 height 139
click at [269, 130] on span "Click to Upload Photos" at bounding box center [262, 134] width 53 height 8
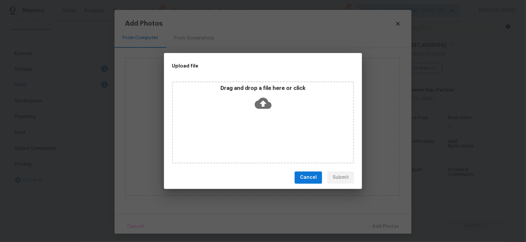
click at [262, 105] on icon at bounding box center [263, 103] width 17 height 17
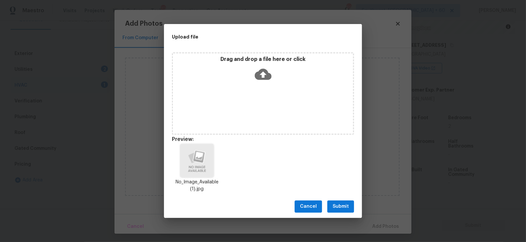
click at [343, 203] on span "Submit" at bounding box center [340, 207] width 16 height 8
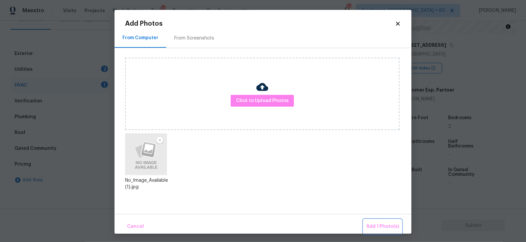
click at [373, 221] on button "Add 1 Photo(s)" at bounding box center [382, 227] width 38 height 14
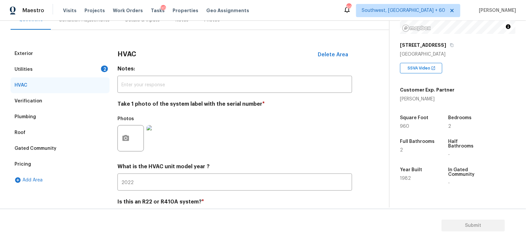
click at [88, 68] on div "Utilities 2" at bounding box center [60, 70] width 99 height 16
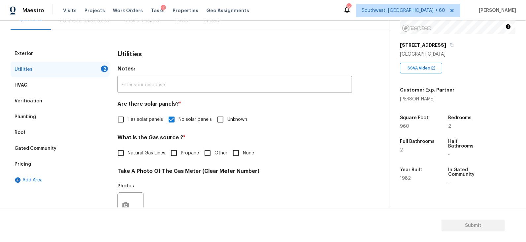
click at [239, 155] on input "None" at bounding box center [236, 153] width 14 height 14
checkbox input "true"
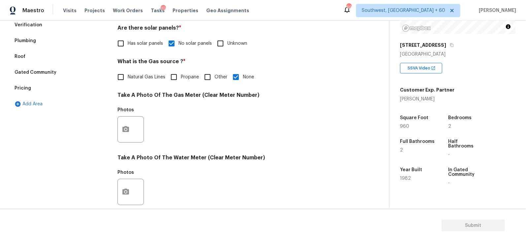
scroll to position [152, 0]
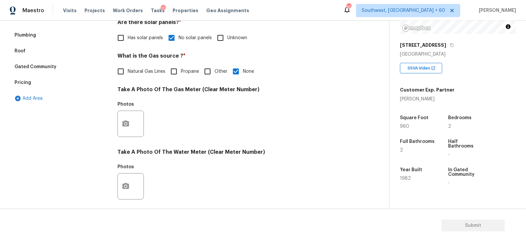
click at [135, 123] on div at bounding box center [130, 124] width 26 height 26
click at [128, 124] on icon "button" at bounding box center [125, 124] width 7 height 6
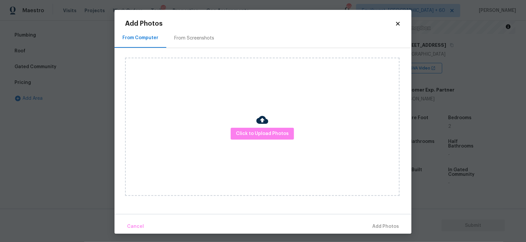
click at [267, 142] on div "Click to Upload Photos" at bounding box center [262, 127] width 274 height 139
click at [267, 135] on span "Click to Upload Photos" at bounding box center [262, 134] width 53 height 8
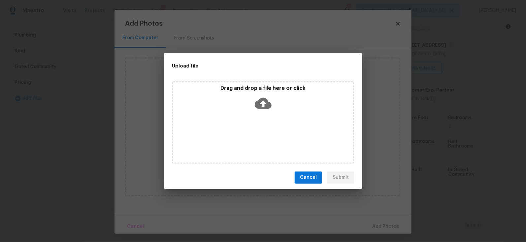
click at [267, 115] on div "Drag and drop a file here or click" at bounding box center [263, 122] width 182 height 82
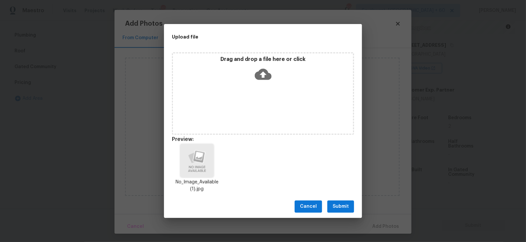
click at [343, 204] on span "Submit" at bounding box center [340, 207] width 16 height 8
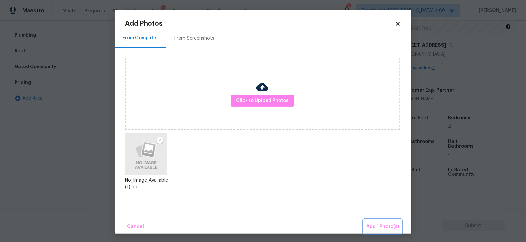
click at [381, 225] on span "Add 1 Photo(s)" at bounding box center [382, 227] width 33 height 8
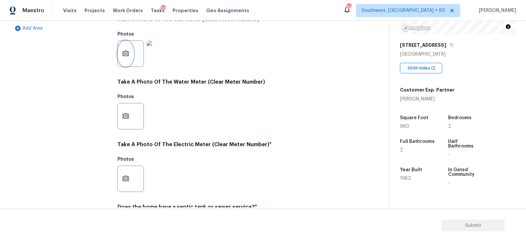
scroll to position [254, 0]
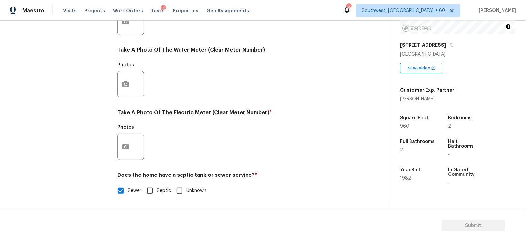
click at [135, 155] on div at bounding box center [130, 147] width 26 height 26
click at [128, 151] on button "button" at bounding box center [126, 147] width 16 height 26
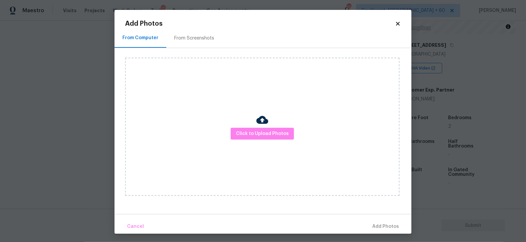
click at [259, 127] on div at bounding box center [262, 121] width 12 height 14
click at [261, 132] on span "Click to Upload Photos" at bounding box center [262, 134] width 53 height 8
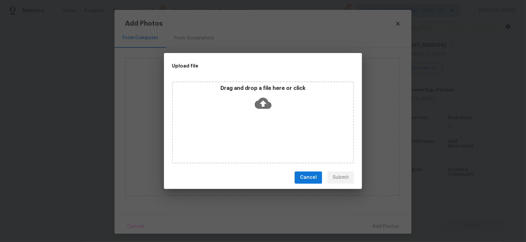
click at [260, 107] on icon at bounding box center [263, 103] width 17 height 11
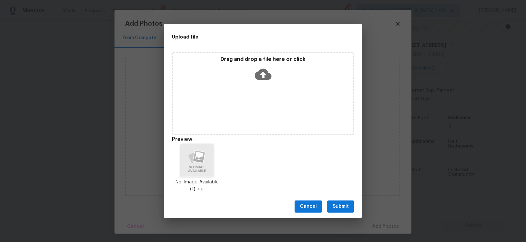
click at [346, 205] on span "Submit" at bounding box center [340, 207] width 16 height 8
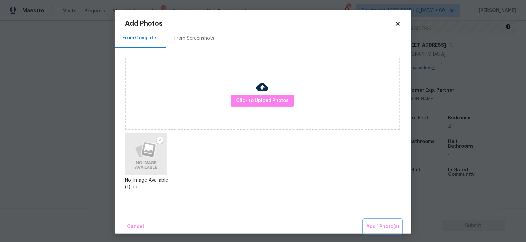
click at [375, 228] on span "Add 1 Photo(s)" at bounding box center [382, 227] width 33 height 8
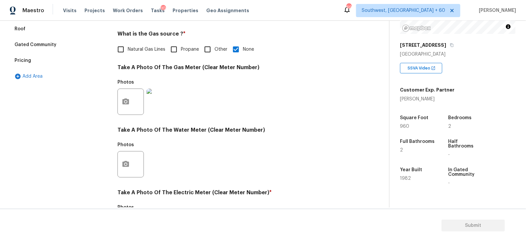
scroll to position [0, 0]
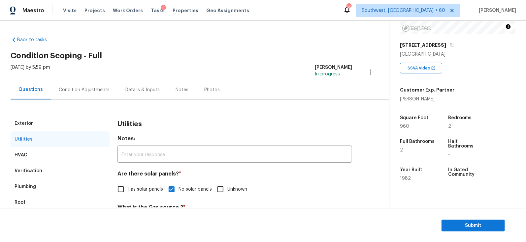
click at [90, 89] on div "Condition Adjustments" at bounding box center [84, 90] width 51 height 7
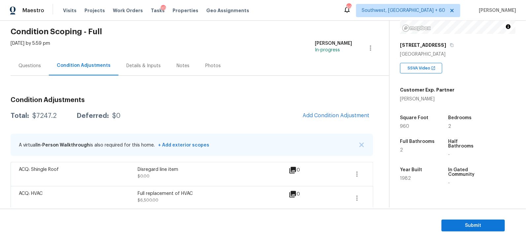
scroll to position [27, 0]
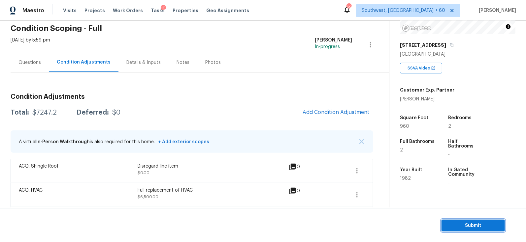
click at [461, 220] on button "Submit" at bounding box center [472, 226] width 63 height 12
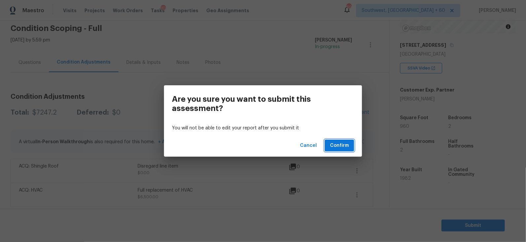
click at [340, 148] on span "Confirm" at bounding box center [339, 146] width 19 height 8
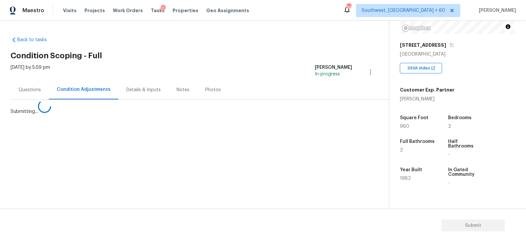
scroll to position [0, 0]
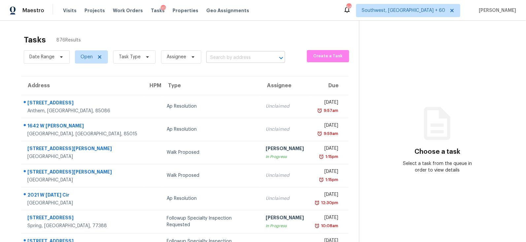
click at [243, 61] on input "text" at bounding box center [236, 58] width 60 height 10
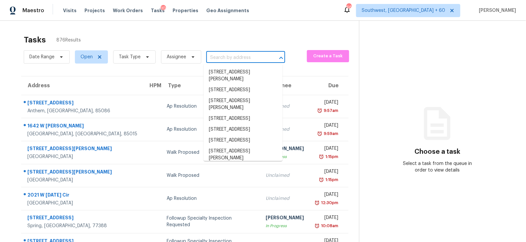
paste input "[STREET_ADDRESS][PERSON_NAME]"
type input "[STREET_ADDRESS][PERSON_NAME]"
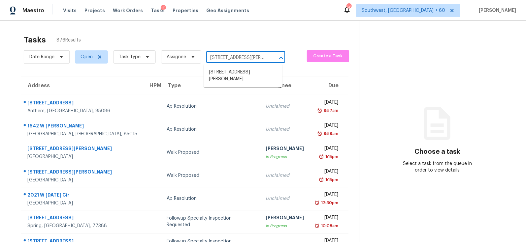
scroll to position [0, 25]
click at [243, 79] on li "[STREET_ADDRESS][PERSON_NAME]" at bounding box center [242, 76] width 79 height 18
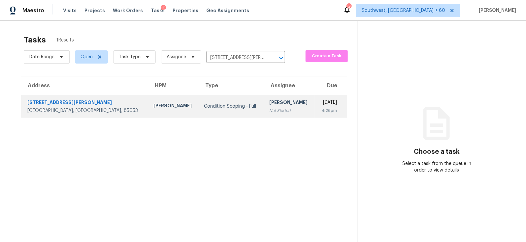
click at [269, 103] on div "[PERSON_NAME]" at bounding box center [289, 103] width 40 height 8
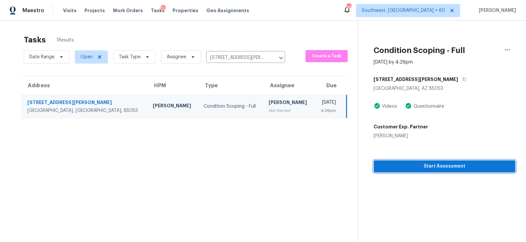
click at [445, 170] on span "Start Assessment" at bounding box center [444, 167] width 131 height 8
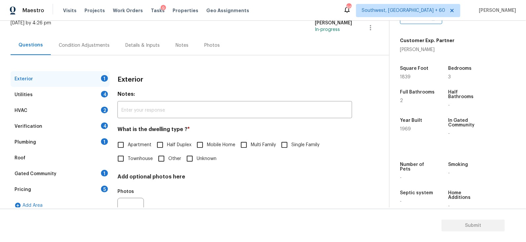
scroll to position [51, 0]
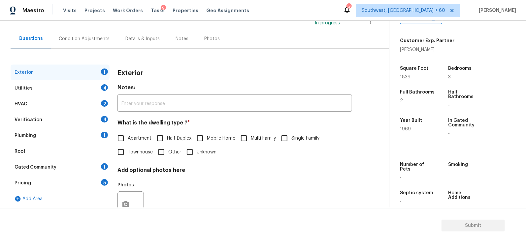
click at [296, 137] on span "Single Family" at bounding box center [305, 138] width 28 height 7
click at [291, 137] on input "Single Family" at bounding box center [284, 139] width 14 height 14
checkbox input "true"
click at [74, 87] on div "Utilities 4" at bounding box center [60, 88] width 99 height 16
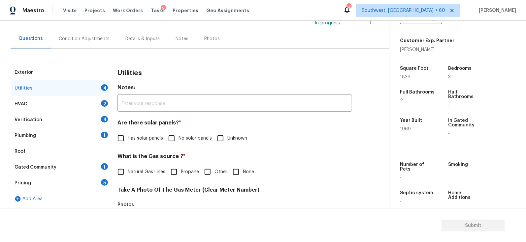
click at [175, 138] on input "No solar panels" at bounding box center [172, 139] width 14 height 14
checkbox input "true"
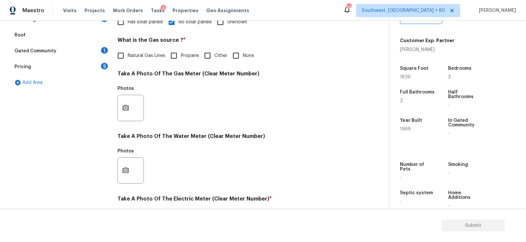
scroll to position [254, 0]
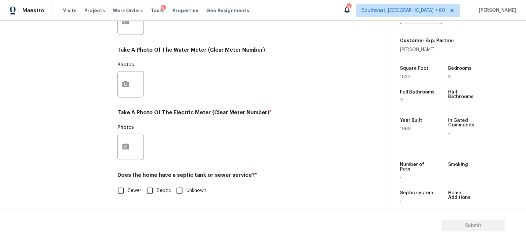
click at [128, 194] on span "Sewer" at bounding box center [135, 191] width 14 height 7
click at [128, 194] on input "Sewer" at bounding box center [121, 191] width 14 height 14
checkbox input "true"
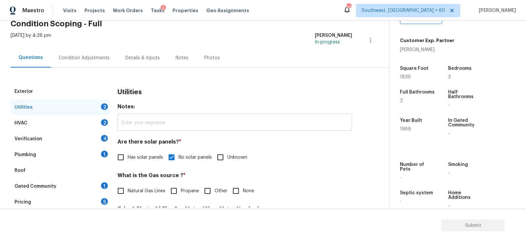
scroll to position [9, 0]
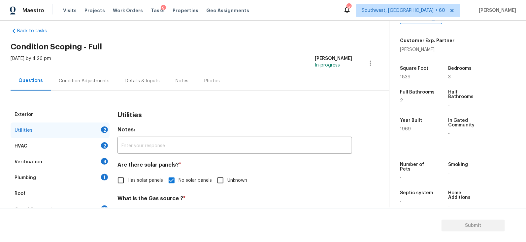
click at [75, 145] on div "HVAC 2" at bounding box center [60, 147] width 99 height 16
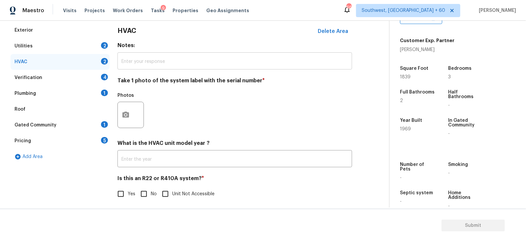
scroll to position [97, 0]
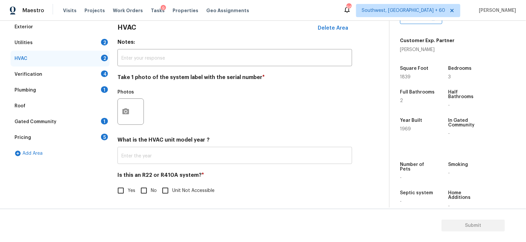
click at [164, 153] on input "text" at bounding box center [234, 157] width 234 height 16
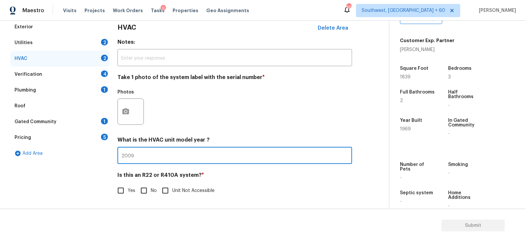
type input "2009"
click at [144, 193] on input "No" at bounding box center [144, 191] width 14 height 14
checkbox input "true"
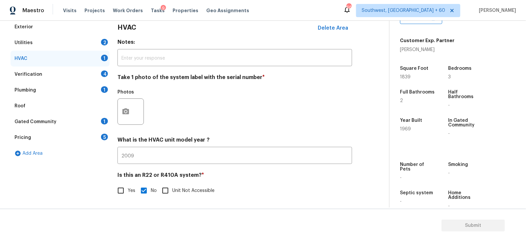
click at [107, 77] on div "Verification 4" at bounding box center [60, 75] width 99 height 16
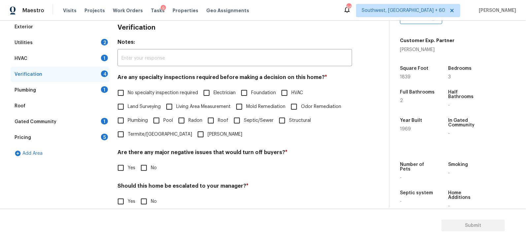
click at [147, 94] on span "No specialty inspection required" at bounding box center [163, 93] width 70 height 7
click at [128, 94] on input "No specialty inspection required" at bounding box center [121, 93] width 14 height 14
checkbox input "true"
click at [147, 163] on input "No" at bounding box center [144, 169] width 14 height 14
checkbox input "true"
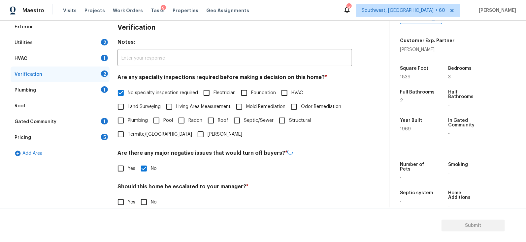
scroll to position [147, 0]
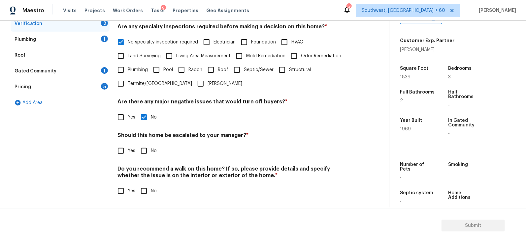
click at [142, 148] on input "No" at bounding box center [144, 151] width 14 height 14
checkbox input "true"
click at [143, 191] on input "No" at bounding box center [144, 192] width 14 height 14
checkbox input "true"
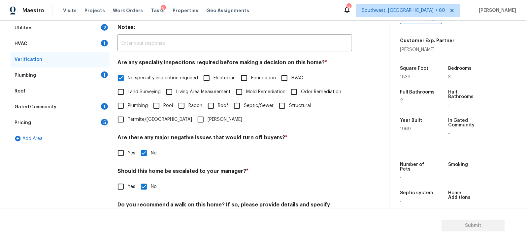
click at [94, 70] on div "Plumbing 1" at bounding box center [60, 76] width 99 height 16
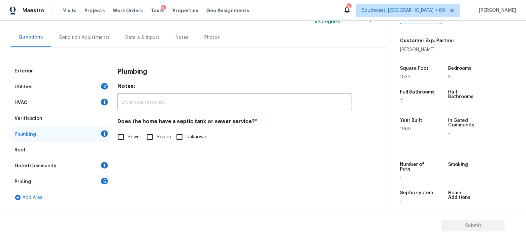
scroll to position [52, 0]
click at [125, 138] on input "Sewer" at bounding box center [121, 138] width 14 height 14
checkbox input "true"
click at [95, 164] on div "Gated Community 1" at bounding box center [60, 167] width 99 height 16
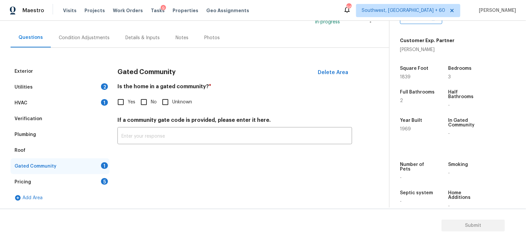
click at [147, 104] on input "No" at bounding box center [144, 102] width 14 height 14
checkbox input "true"
click at [89, 176] on div "Pricing 5" at bounding box center [60, 182] width 99 height 16
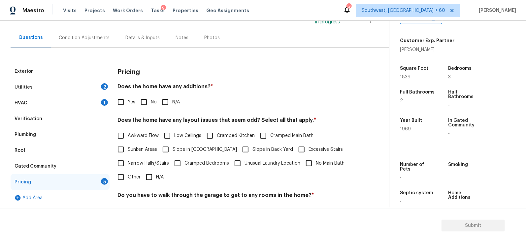
click at [145, 102] on input "No" at bounding box center [144, 102] width 14 height 14
checkbox input "true"
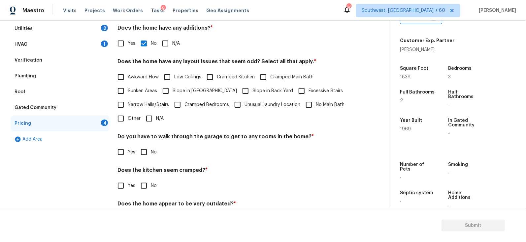
scroll to position [139, 0]
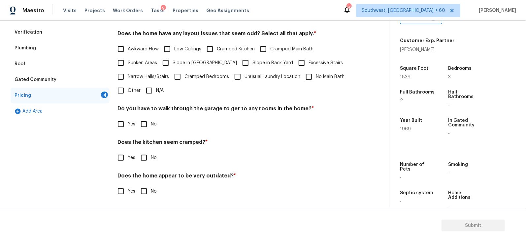
click at [151, 92] on input "N/A" at bounding box center [149, 91] width 14 height 14
checkbox input "true"
click at [148, 126] on input "No" at bounding box center [144, 124] width 14 height 14
checkbox input "true"
click at [141, 152] on input "No" at bounding box center [144, 158] width 14 height 14
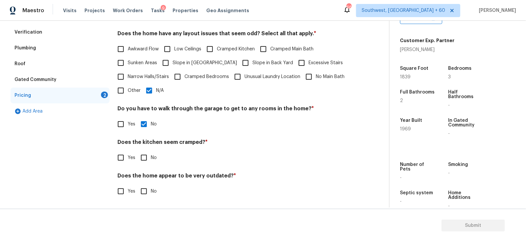
checkbox input "true"
click at [142, 189] on input "No" at bounding box center [144, 192] width 14 height 14
checkbox input "true"
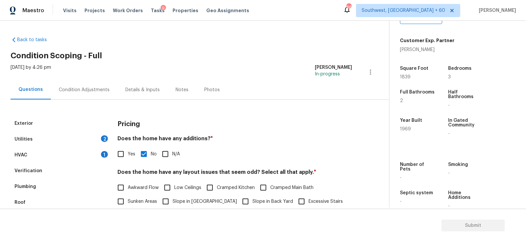
click at [80, 100] on div "Exterior Utilities 2 HVAC 1 Verification Plumbing Roof Gated Community Pricing …" at bounding box center [192, 222] width 362 height 245
click at [86, 89] on div "Condition Adjustments" at bounding box center [84, 90] width 51 height 7
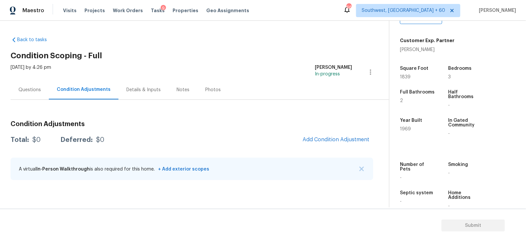
click at [216, 145] on div "Total: $0 Deferred: $0 Add Condition Adjustment" at bounding box center [192, 140] width 362 height 15
click at [332, 137] on span "Add Condition Adjustment" at bounding box center [335, 140] width 67 height 6
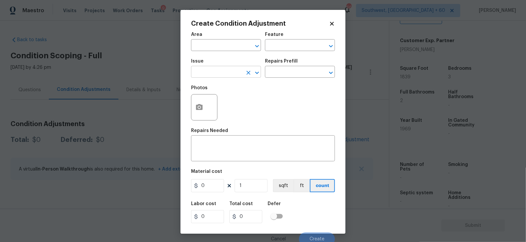
click at [225, 77] on input "text" at bounding box center [216, 73] width 51 height 10
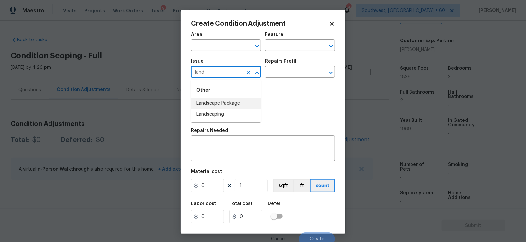
click at [235, 103] on li "Landscape Package" at bounding box center [226, 103] width 70 height 11
type input "Landscape Package"
click at [298, 67] on div "Repairs Prefill" at bounding box center [300, 63] width 70 height 9
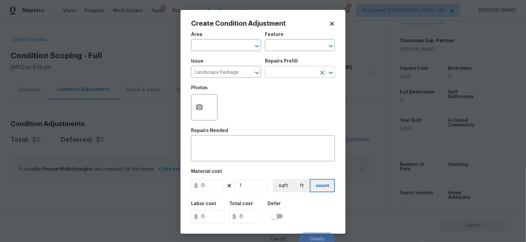
click at [297, 71] on input "text" at bounding box center [290, 73] width 51 height 10
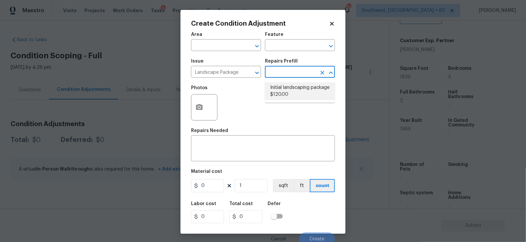
click at [294, 90] on li "Initial landscaping package $120.00" at bounding box center [300, 91] width 70 height 18
type input "Home Readiness Packages"
type textarea "Mowing of grass up to 6" in height. Mow, edge along driveways & sidewalks, trim…"
type input "120"
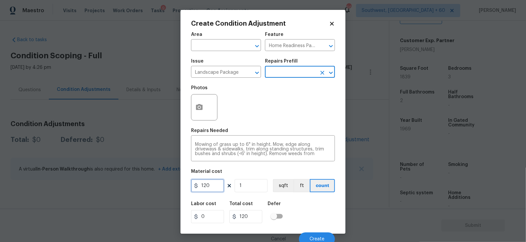
click at [210, 187] on input "120" at bounding box center [207, 185] width 33 height 13
type input "2000"
click at [250, 196] on div "Area ​ Feature Home Readiness Packages ​ Issue Landscape Package ​ Repairs Pref…" at bounding box center [263, 137] width 144 height 218
type input "2000"
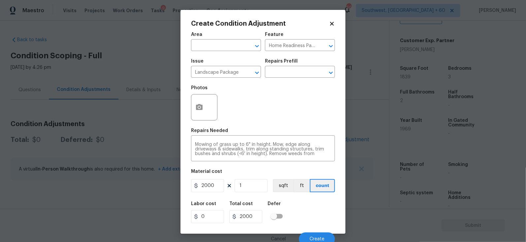
click at [212, 97] on div at bounding box center [204, 107] width 26 height 26
click at [198, 116] on button "button" at bounding box center [199, 108] width 16 height 26
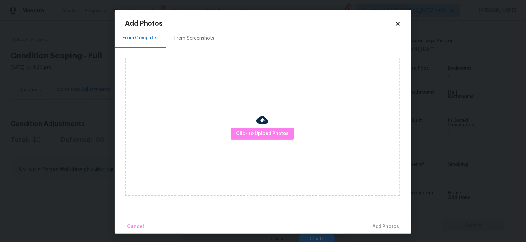
click at [195, 47] on div "From Screenshots" at bounding box center [194, 37] width 56 height 19
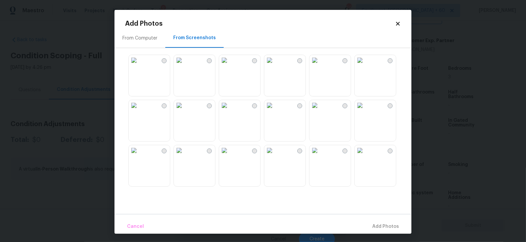
click at [230, 66] on img at bounding box center [224, 60] width 11 height 11
click at [383, 224] on span "Add 1 Photo(s)" at bounding box center [382, 227] width 33 height 8
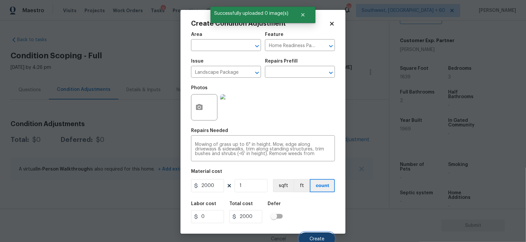
click at [318, 234] on button "Create" at bounding box center [317, 239] width 36 height 13
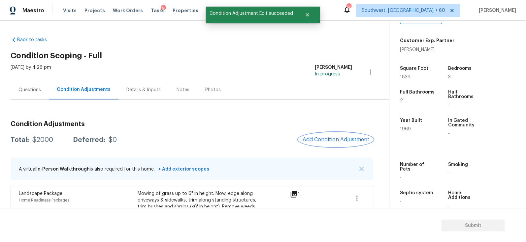
click at [326, 134] on button "Add Condition Adjustment" at bounding box center [335, 140] width 75 height 14
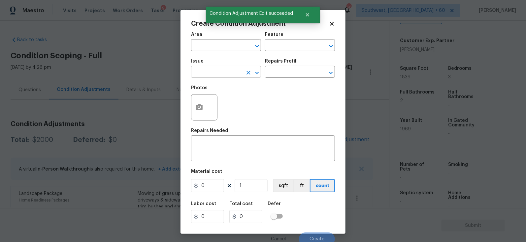
click at [213, 73] on input "text" at bounding box center [216, 73] width 51 height 10
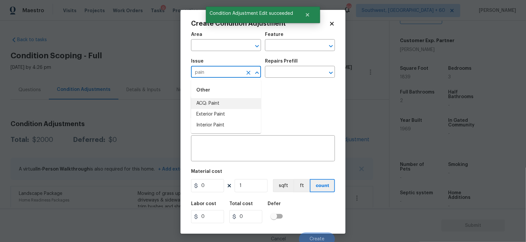
click at [220, 100] on li "ACQ: Paint" at bounding box center [226, 103] width 70 height 11
type input "ACQ: Paint"
click at [291, 76] on input "text" at bounding box center [290, 73] width 51 height 10
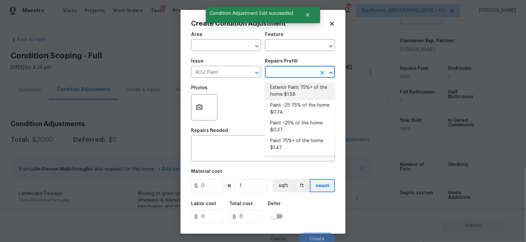
click at [291, 87] on li "Exterior Paint 75%+ of the home $1.58" at bounding box center [300, 91] width 70 height 18
type input "Acquisition"
type textarea "Acquisition Scope: 75%+ of the home exterior will likely require paint"
type input "1.58"
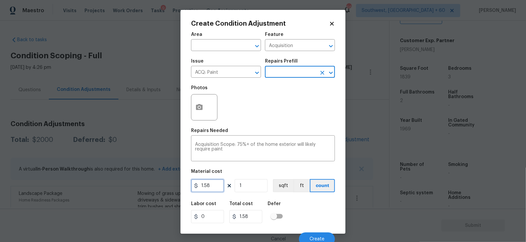
click at [215, 191] on input "1.58" at bounding box center [207, 185] width 33 height 13
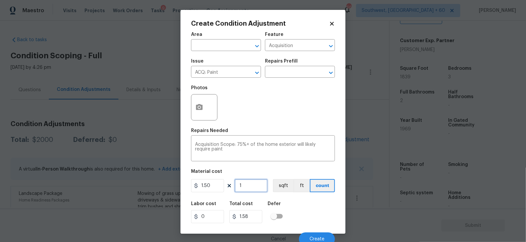
type input "1.5"
click at [260, 189] on input "1" at bounding box center [250, 185] width 33 height 13
click at [252, 188] on input "1" at bounding box center [250, 185] width 33 height 13
type input "0"
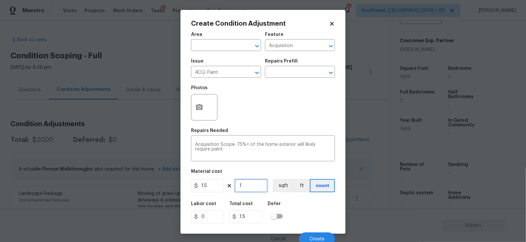
type input "0"
type input "1"
type input "1.5"
type input "18"
type input "27"
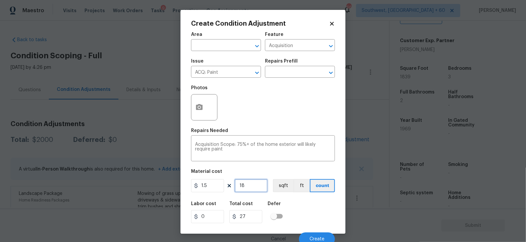
type input "183"
type input "274.5"
type input "1839"
type input "2758.5"
type input "1839"
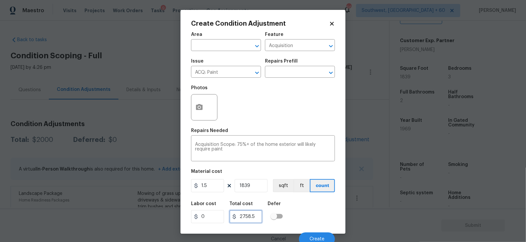
click at [256, 215] on input "2758.5" at bounding box center [245, 216] width 33 height 13
click at [200, 112] on button "button" at bounding box center [199, 108] width 16 height 26
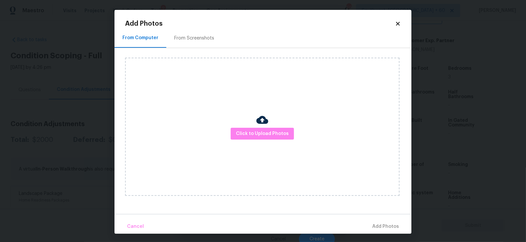
click at [197, 45] on div "From Screenshots" at bounding box center [194, 37] width 56 height 19
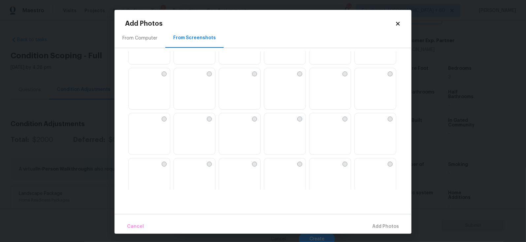
scroll to position [85, 0]
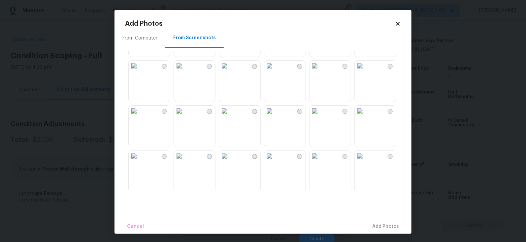
click at [184, 116] on img at bounding box center [179, 111] width 11 height 11
click at [371, 224] on span "Add 1 Photo(s)" at bounding box center [382, 227] width 33 height 8
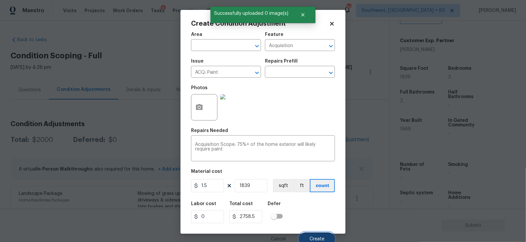
click at [316, 237] on button "Create" at bounding box center [317, 239] width 36 height 13
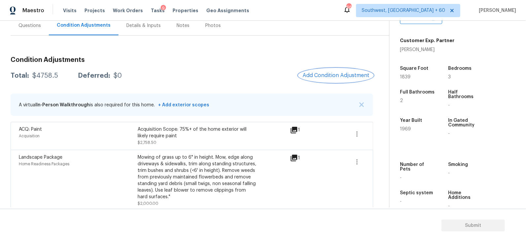
scroll to position [69, 0]
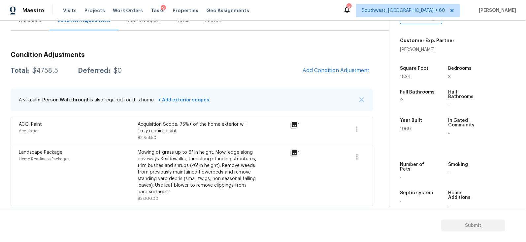
click at [46, 27] on div "Questions" at bounding box center [30, 20] width 38 height 19
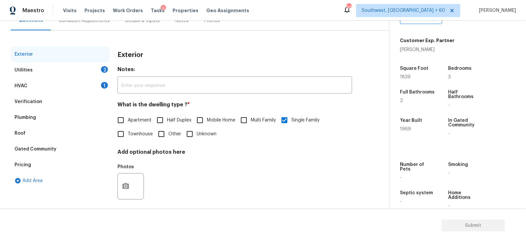
scroll to position [69, 0]
click at [45, 103] on div "Verification" at bounding box center [60, 102] width 99 height 16
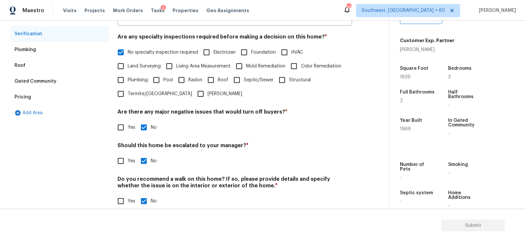
scroll to position [147, 0]
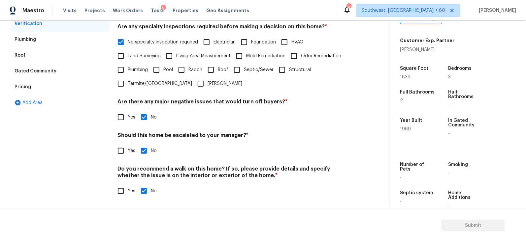
click at [132, 149] on span "Yes" at bounding box center [132, 151] width 8 height 7
click at [128, 149] on input "Yes" at bounding box center [121, 151] width 14 height 14
checkbox input "true"
checkbox input "false"
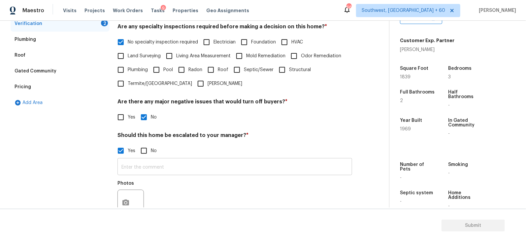
click at [136, 169] on input "text" at bounding box center [234, 168] width 234 height 16
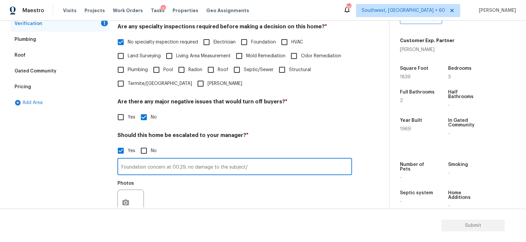
click at [183, 168] on input "Foundation concern at 00.29, no damage to the subject/" at bounding box center [234, 168] width 234 height 16
click at [305, 169] on input "Foundation concern at 00.29 in the retaining as well, no damage to the subject/" at bounding box center [234, 168] width 234 height 16
click at [309, 173] on input "Foundation concern at 00.29 in the retaining as well, no damage to the subject/" at bounding box center [234, 168] width 234 height 16
click at [212, 171] on input "Foundation concern at 00.29 in the retaining as well, no damage to the subject/" at bounding box center [234, 168] width 234 height 16
click at [196, 167] on input "Foundation concern at 00.29 in the retaining as well, no damage to the subject/" at bounding box center [234, 168] width 234 height 16
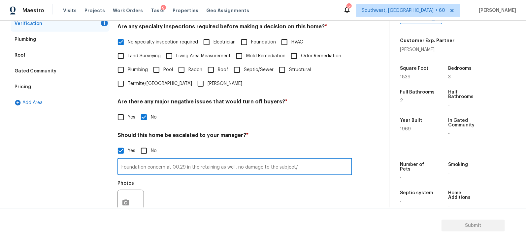
click at [300, 173] on input "Foundation concern at 00.29 in the retaining as well, no damage to the subject/" at bounding box center [234, 168] width 234 height 16
click at [170, 169] on input "Foundation concern at 00.29 in the retaining as well, no damage to the subject/" at bounding box center [234, 168] width 234 height 16
click at [303, 165] on input "Foundation concern at 00.29 in the retaining as well, no damage to the subject/" at bounding box center [234, 168] width 234 height 16
click at [313, 169] on input "Foundation concern at 00.29 in the retaining as well, no damage to the subject/" at bounding box center [234, 168] width 234 height 16
click at [313, 166] on input "Foundation concern at 00.29 in the retaining as well, no damage to the subject/" at bounding box center [234, 168] width 234 height 16
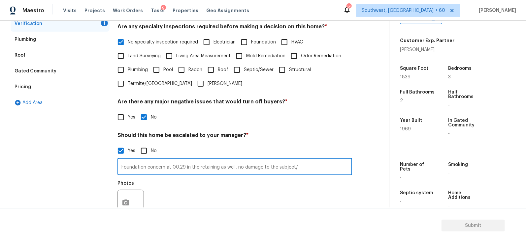
click at [139, 171] on input "Foundation concern at 00.29 in the retaining as well, no damage to the subject/" at bounding box center [234, 168] width 234 height 16
type input "Foundation concern at 00.29 in the retaining as well, no damage to the subject/"
click at [117, 197] on div "Exterior Utilities 2 HVAC 1 Verification 1 Plumbing Roof Gated Community Pricin…" at bounding box center [192, 118] width 362 height 300
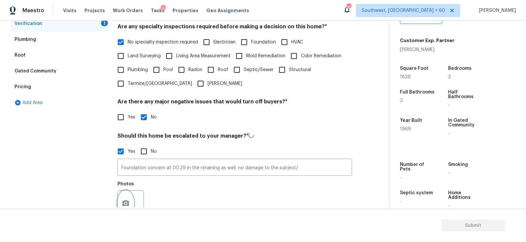
click at [121, 204] on button "button" at bounding box center [126, 204] width 16 height 26
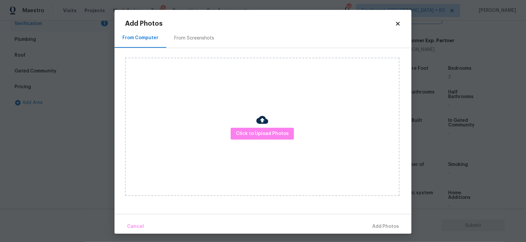
click at [255, 128] on div "Click to Upload Photos" at bounding box center [262, 127] width 274 height 139
click at [261, 135] on span "Click to Upload Photos" at bounding box center [262, 134] width 53 height 8
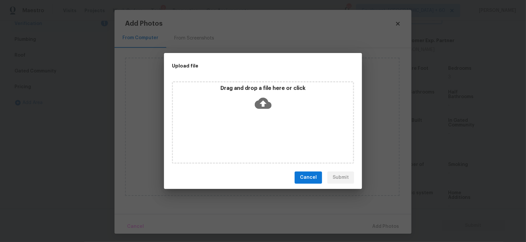
click at [262, 112] on div "Drag and drop a file here or click" at bounding box center [263, 99] width 180 height 28
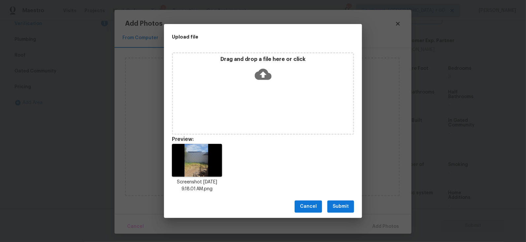
click at [335, 206] on span "Submit" at bounding box center [340, 207] width 16 height 8
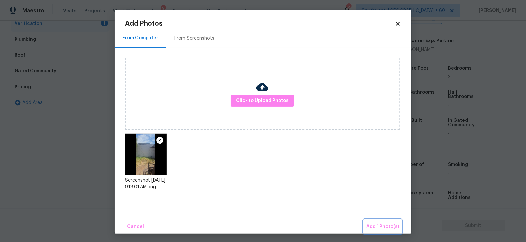
click at [374, 229] on span "Add 1 Photo(s)" at bounding box center [382, 227] width 33 height 8
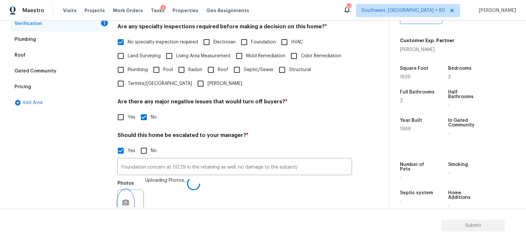
scroll to position [156, 0]
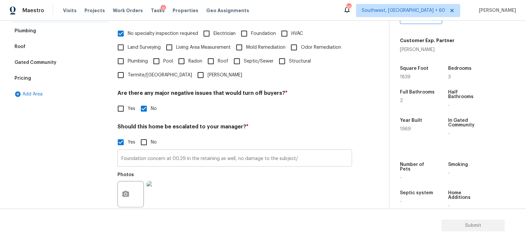
click at [308, 161] on input "Foundation concern at 00.29 in the retaining as well, no damage to the subject/" at bounding box center [234, 159] width 234 height 16
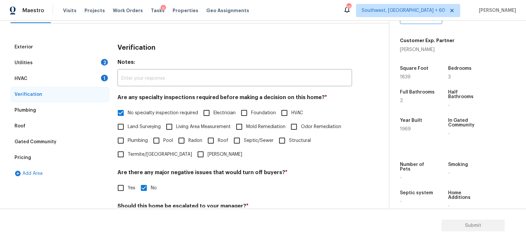
scroll to position [37, 0]
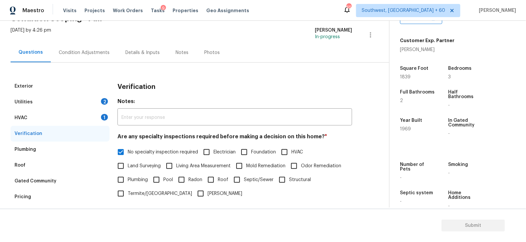
click at [98, 52] on div "Condition Adjustments" at bounding box center [84, 52] width 51 height 7
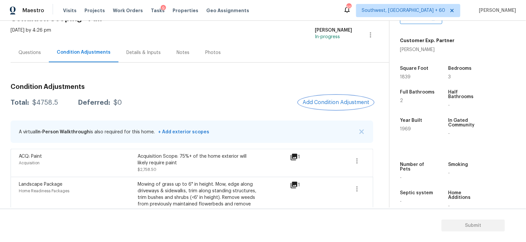
click at [334, 103] on span "Add Condition Adjustment" at bounding box center [335, 103] width 67 height 6
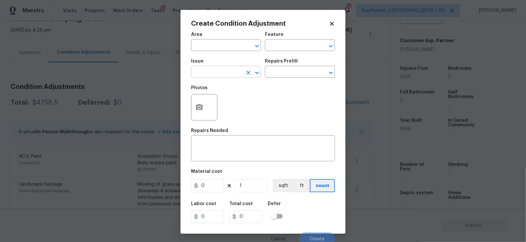
click at [221, 74] on input "text" at bounding box center [216, 73] width 51 height 10
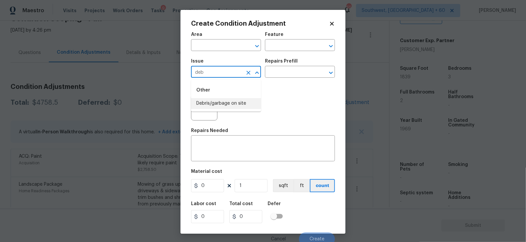
click at [221, 102] on li "Debris/garbage on site" at bounding box center [226, 103] width 70 height 11
type input "Debris/garbage on site"
click at [282, 74] on input "text" at bounding box center [290, 73] width 51 height 10
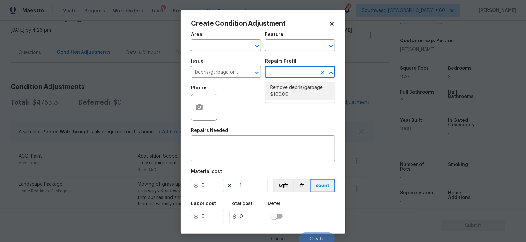
click at [282, 88] on li "Remove debris/garbage $100.00" at bounding box center [300, 91] width 70 height 18
type textarea "Remove, haul off, and properly dispose of any debris left by seller to offsite …"
type input "100"
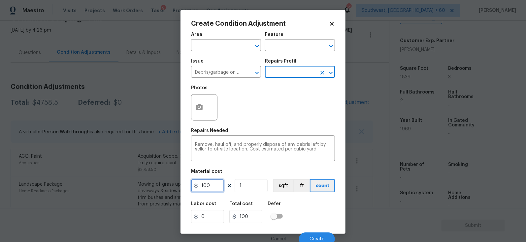
click at [220, 188] on input "100" at bounding box center [207, 185] width 33 height 13
click at [215, 185] on input "100" at bounding box center [207, 185] width 33 height 13
click at [216, 185] on input "100" at bounding box center [207, 185] width 33 height 13
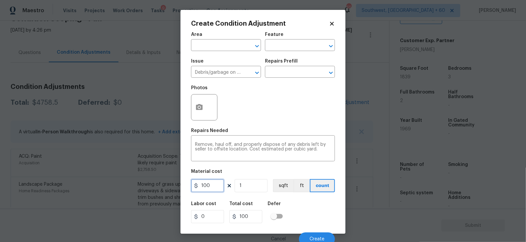
click at [216, 185] on input "100" at bounding box center [207, 185] width 33 height 13
type input "650"
click at [247, 218] on input "100" at bounding box center [245, 216] width 33 height 13
type input "650"
click at [196, 107] on icon "button" at bounding box center [199, 107] width 7 height 6
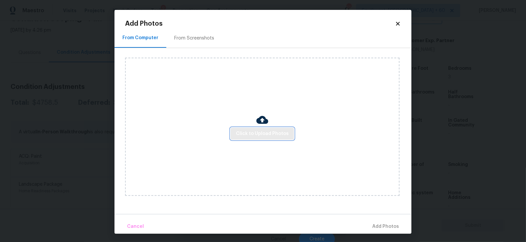
click at [255, 137] on span "Click to Upload Photos" at bounding box center [262, 134] width 53 height 8
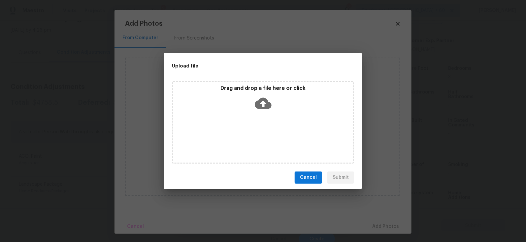
click at [261, 111] on icon at bounding box center [263, 103] width 17 height 17
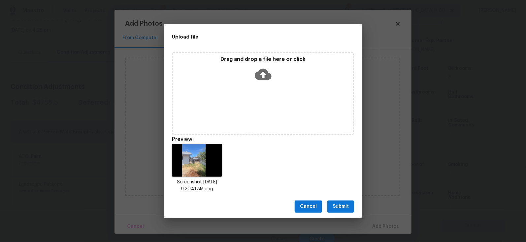
click at [344, 206] on span "Submit" at bounding box center [340, 207] width 16 height 8
